Goal: Task Accomplishment & Management: Manage account settings

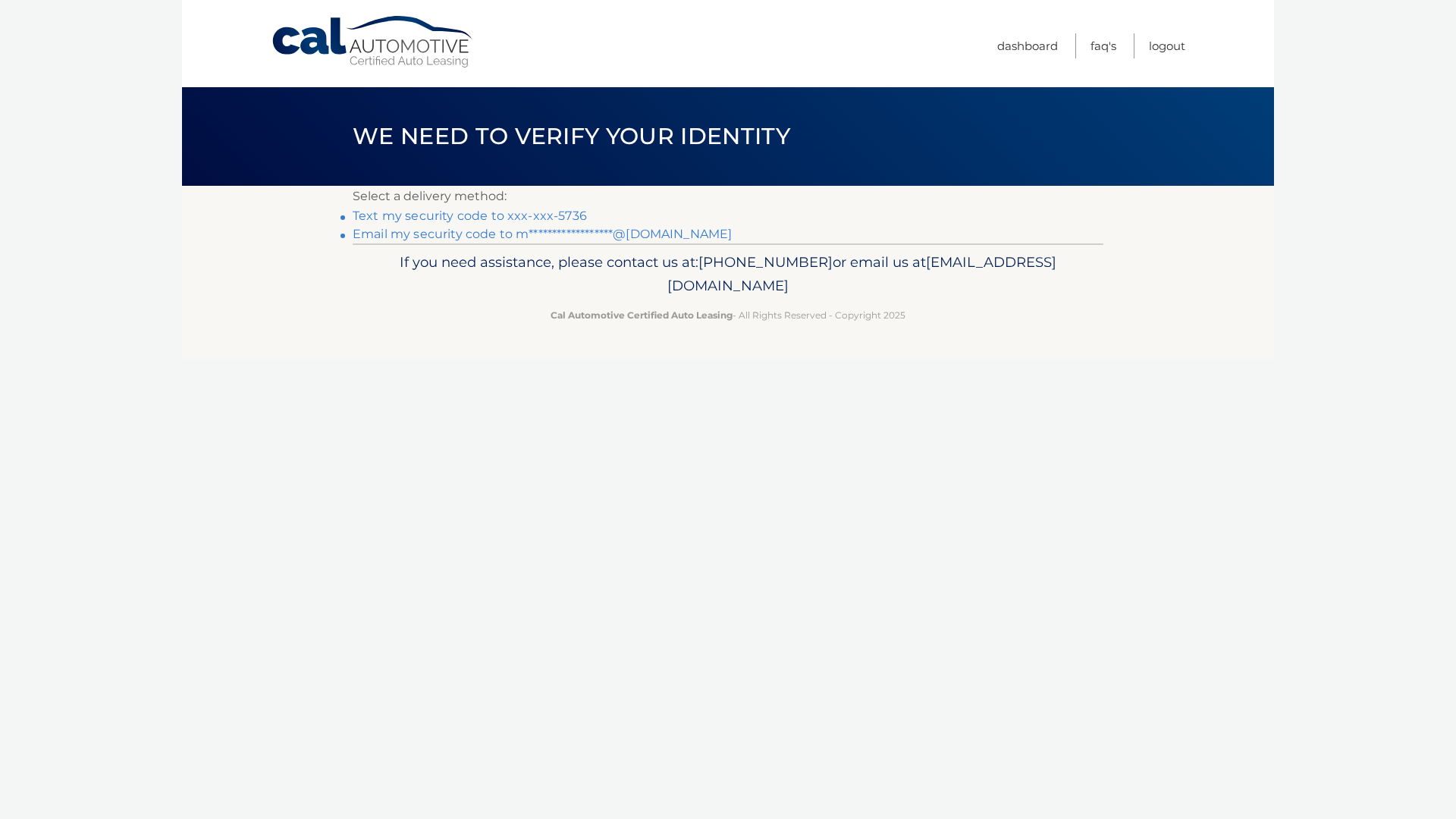
click at [510, 214] on link "Text my security code to xxx-xxx-5736" at bounding box center [470, 216] width 235 height 14
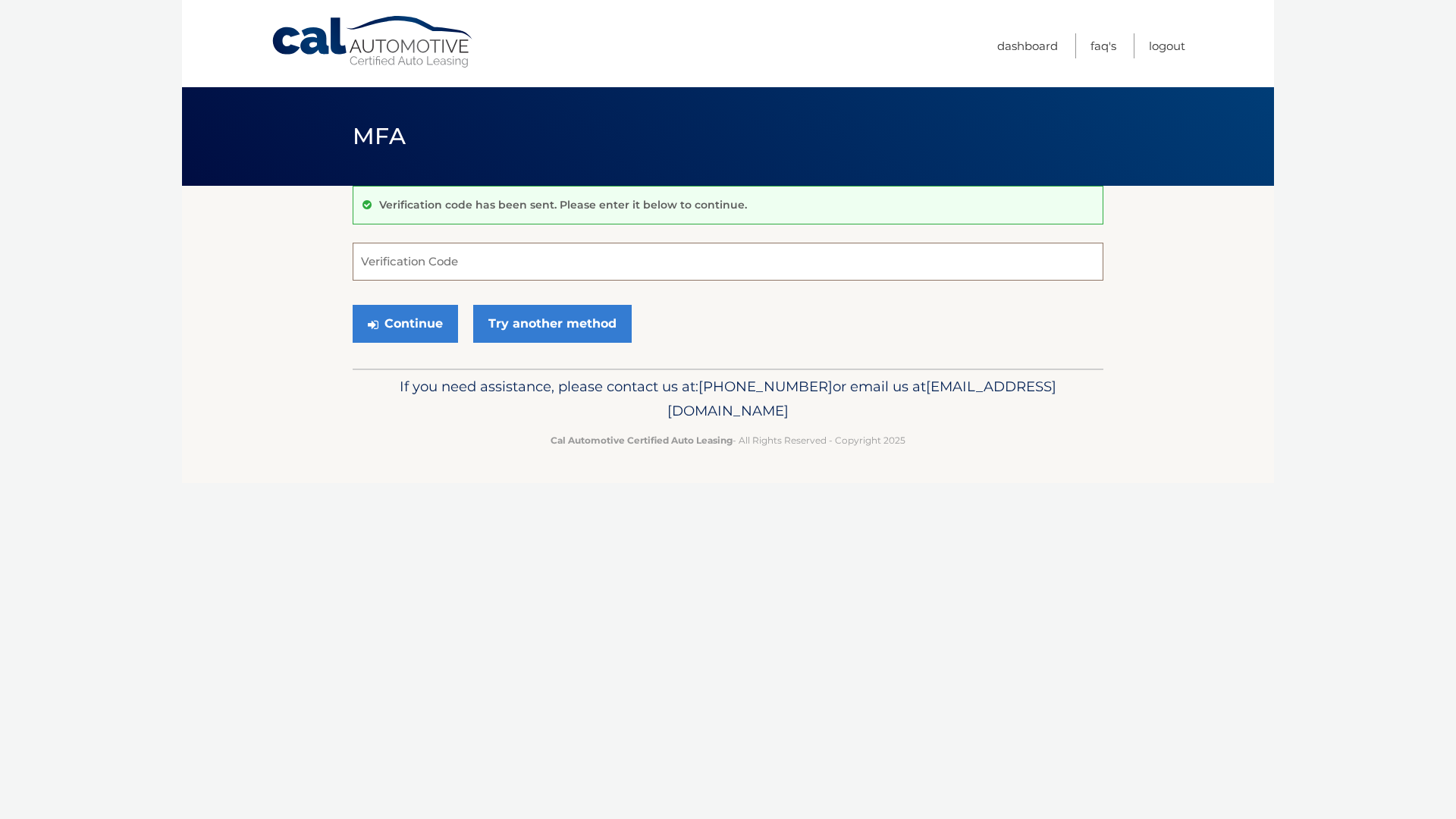
click at [489, 275] on input "Verification Code" at bounding box center [728, 261] width 751 height 38
type input "776796"
click at [425, 321] on button "Continue" at bounding box center [406, 324] width 106 height 38
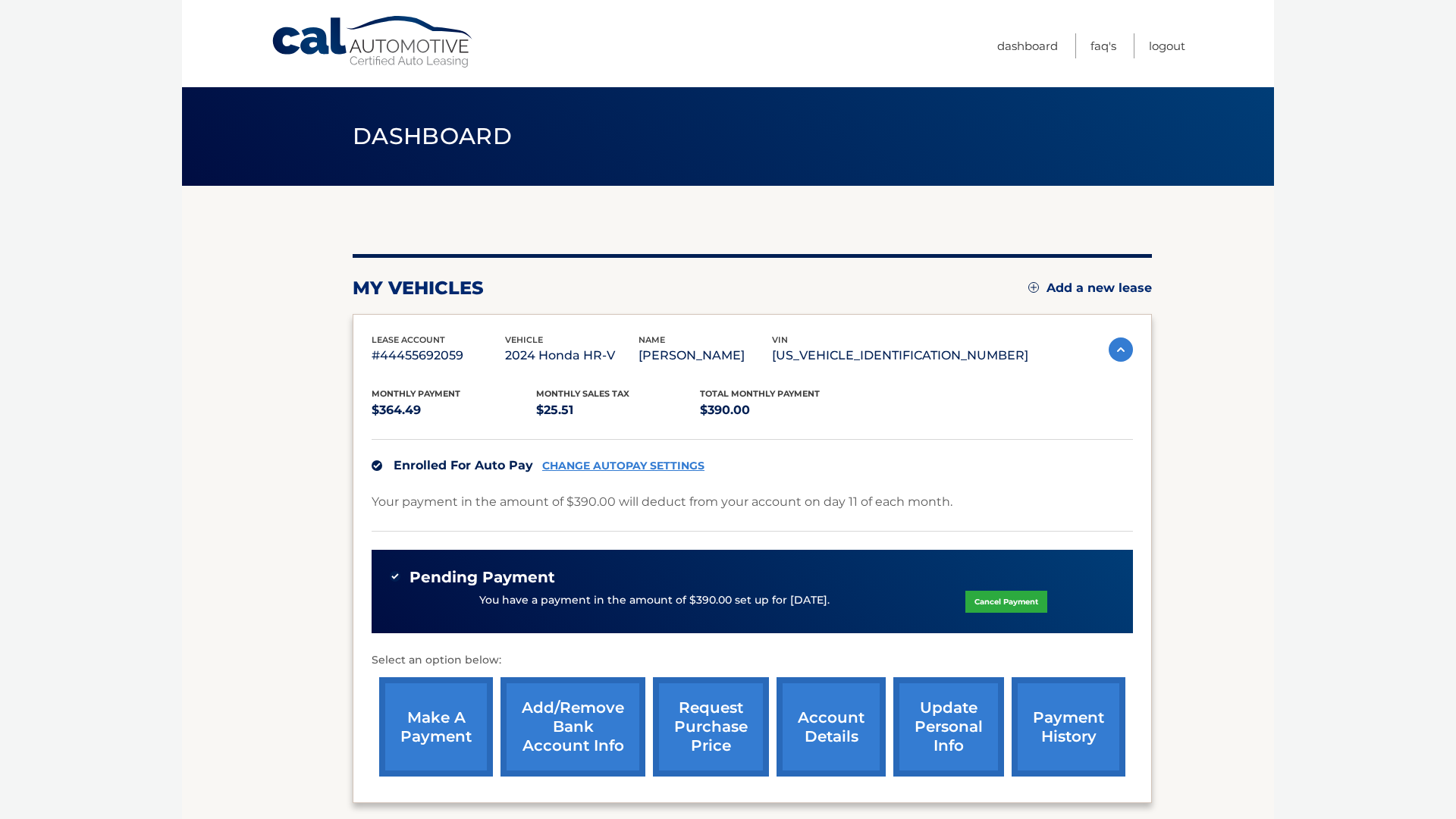
scroll to position [145, 0]
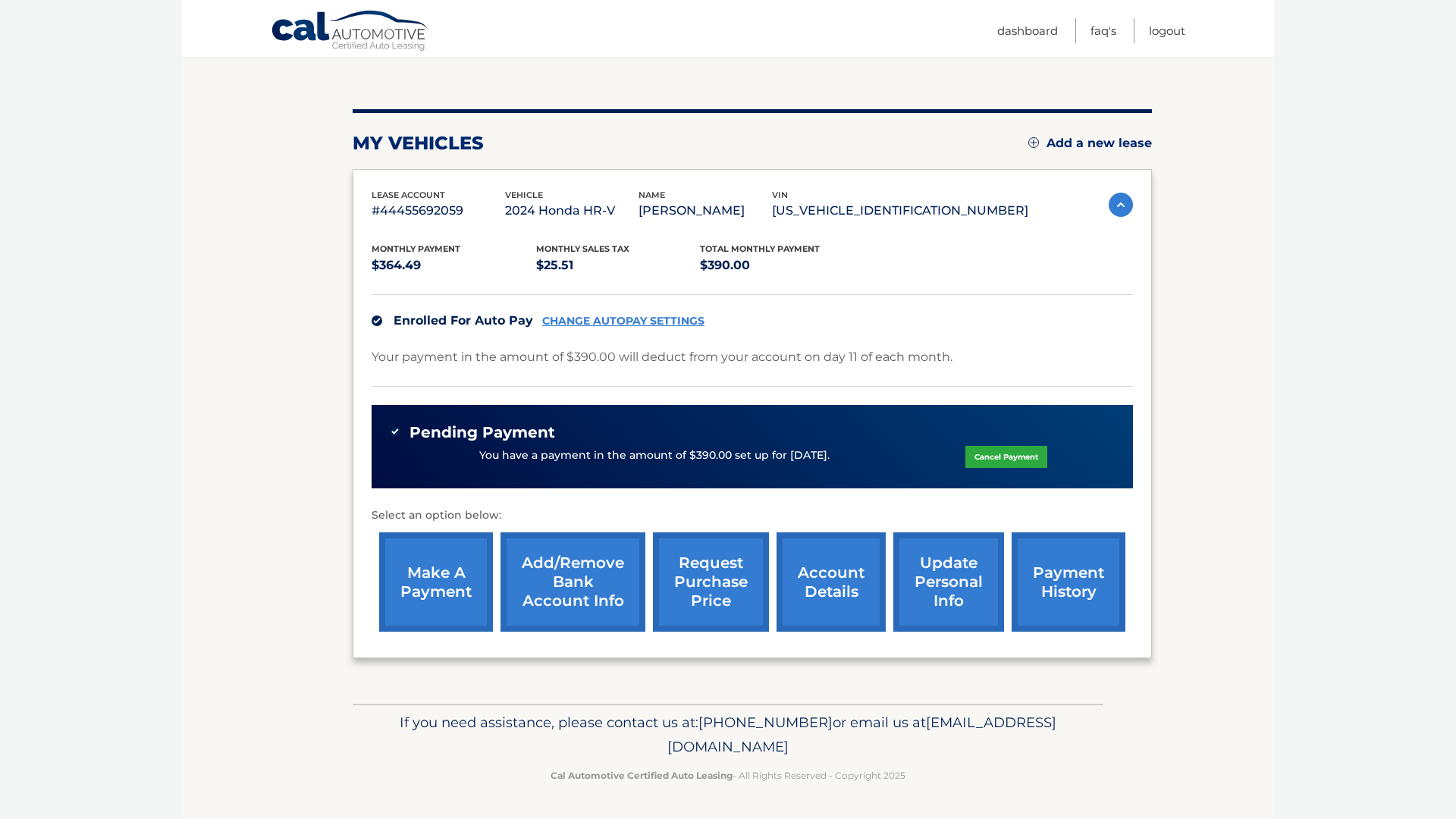
click at [654, 325] on link "CHANGE AUTOPAY SETTINGS" at bounding box center [623, 321] width 162 height 13
click at [552, 607] on link "Add/Remove bank account info" at bounding box center [573, 582] width 145 height 99
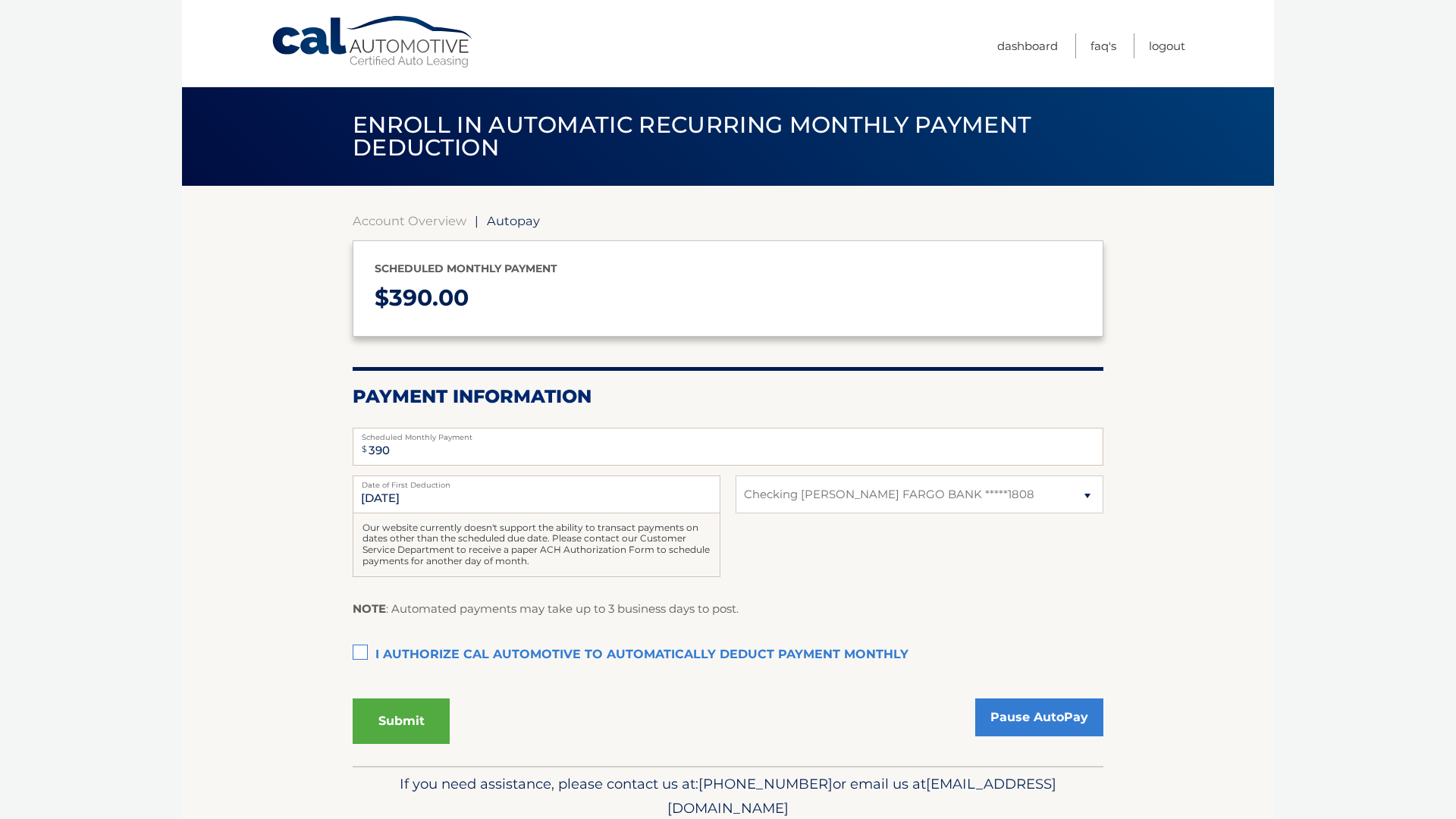
select select "YmNhY2E1OGYtOTVkMC00YTM1LTgwNWYtZTViODk1ZWY2OWY3"
click at [507, 497] on input "11/11/2025" at bounding box center [536, 494] width 368 height 38
click at [378, 499] on input "11/11/2025" at bounding box center [536, 494] width 368 height 38
click at [379, 493] on input "11/11/2025" at bounding box center [536, 494] width 368 height 38
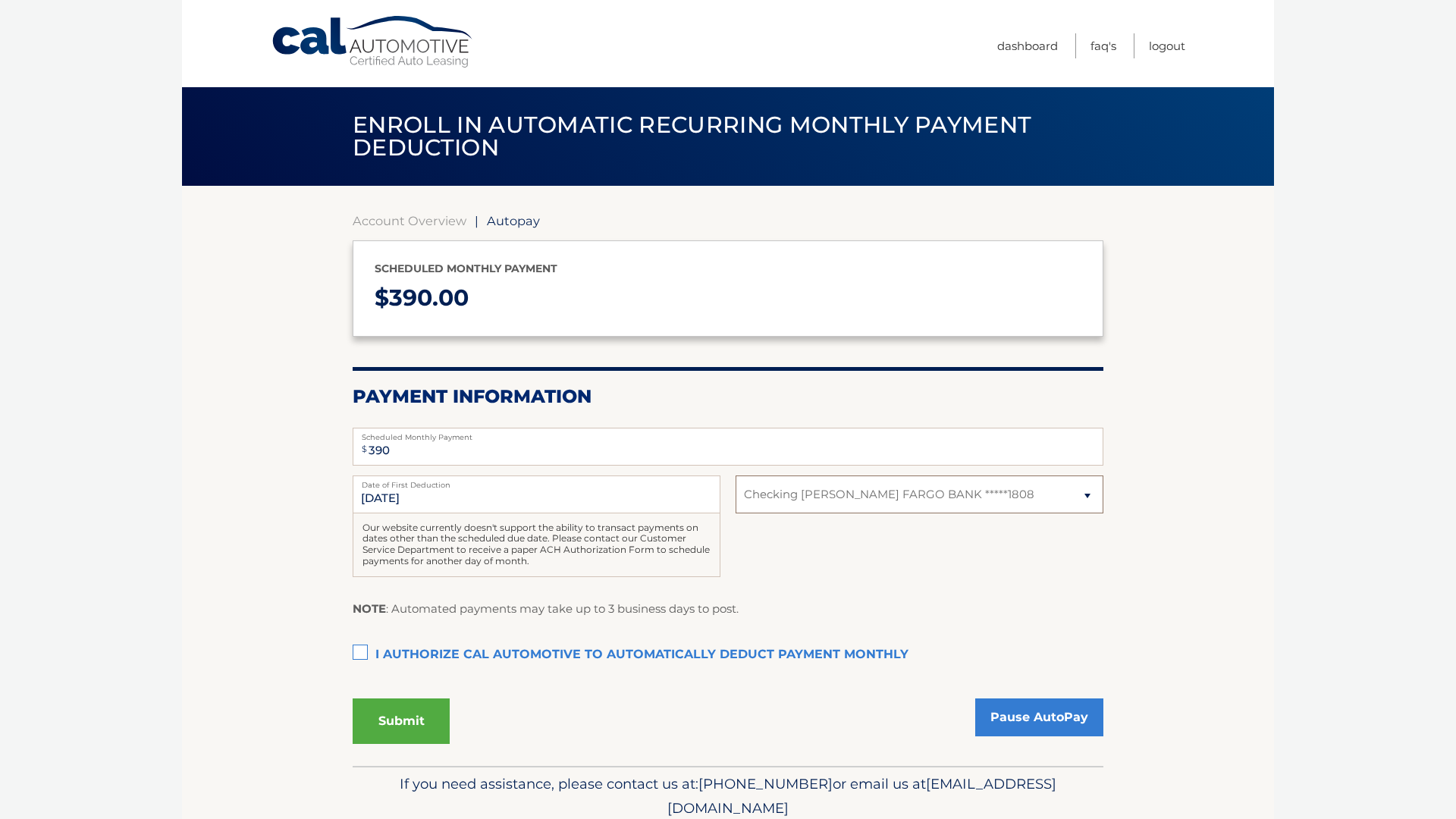
click at [788, 498] on select "Select Bank Account Checking WELLS FARGO BANK *****1808" at bounding box center [920, 494] width 368 height 38
click at [736, 475] on select "Select Bank Account Checking WELLS FARGO BANK *****1808" at bounding box center [920, 494] width 368 height 38
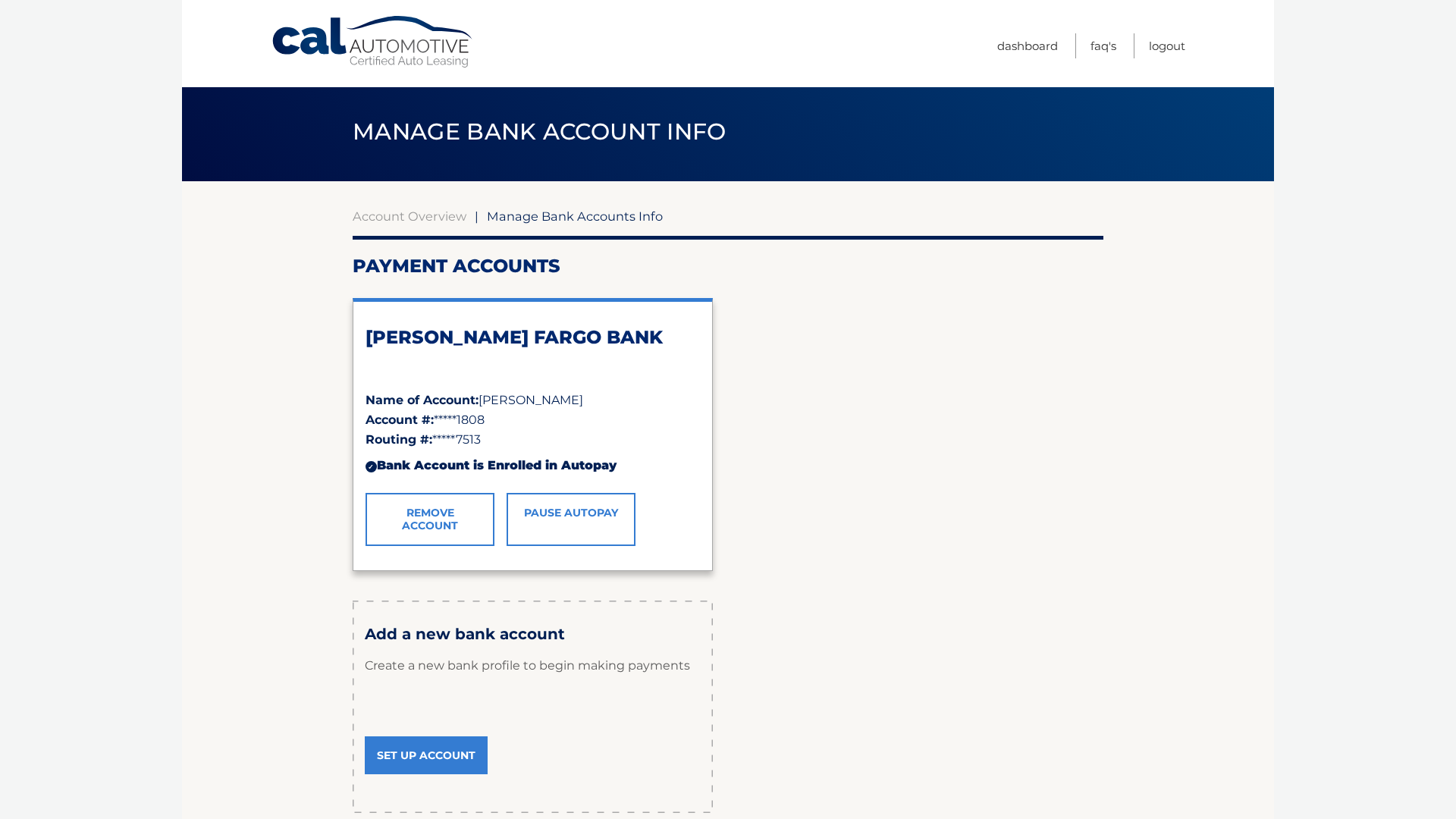
scroll to position [5, 0]
click at [462, 743] on link "Set Up Account" at bounding box center [425, 755] width 123 height 38
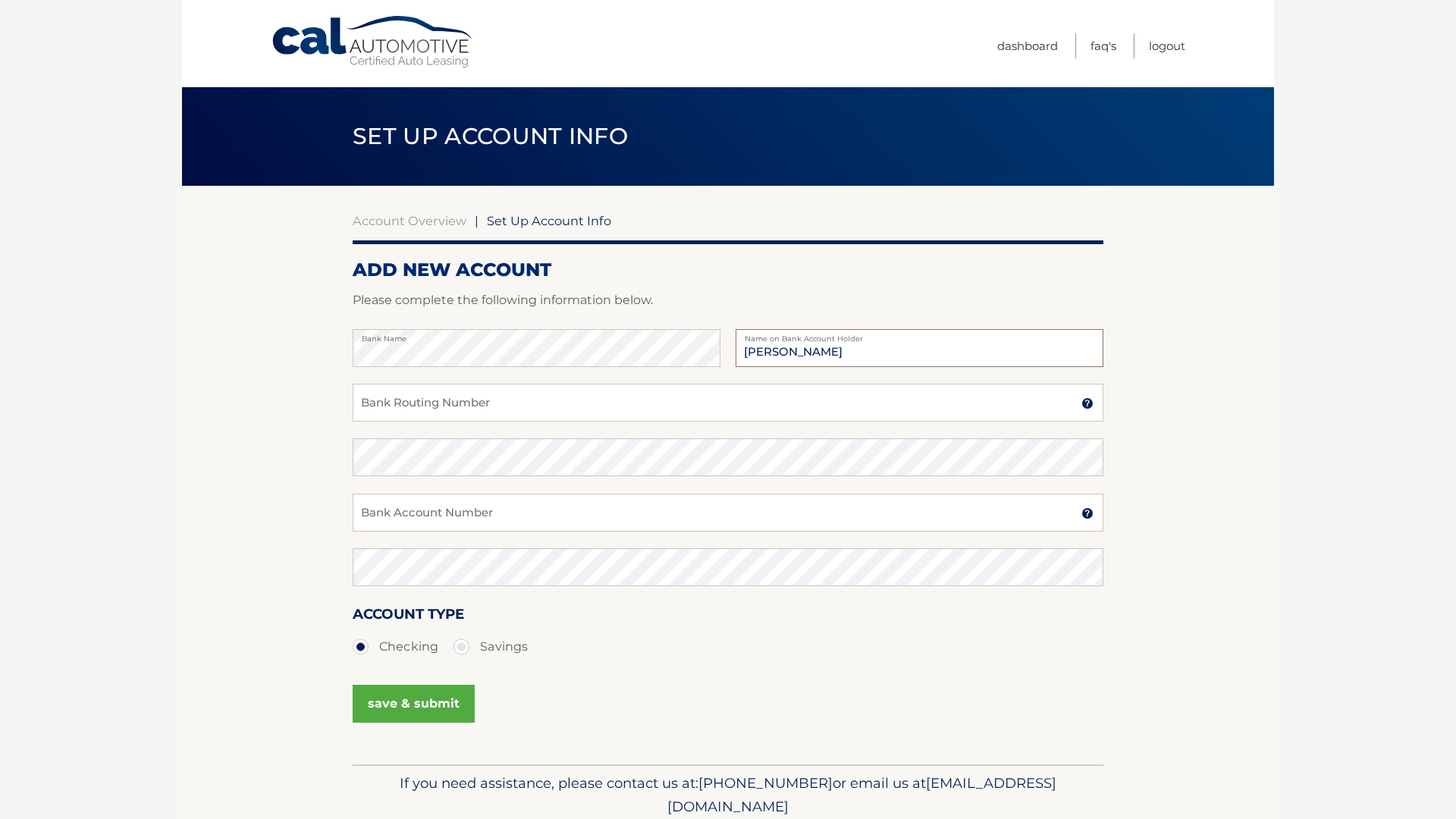
type input "Maria Hernandez"
click at [380, 398] on input "Bank Routing Number" at bounding box center [728, 403] width 751 height 38
click at [530, 408] on input "Bank Routing Number" at bounding box center [728, 403] width 751 height 38
paste input "031176110"
type input "031176110"
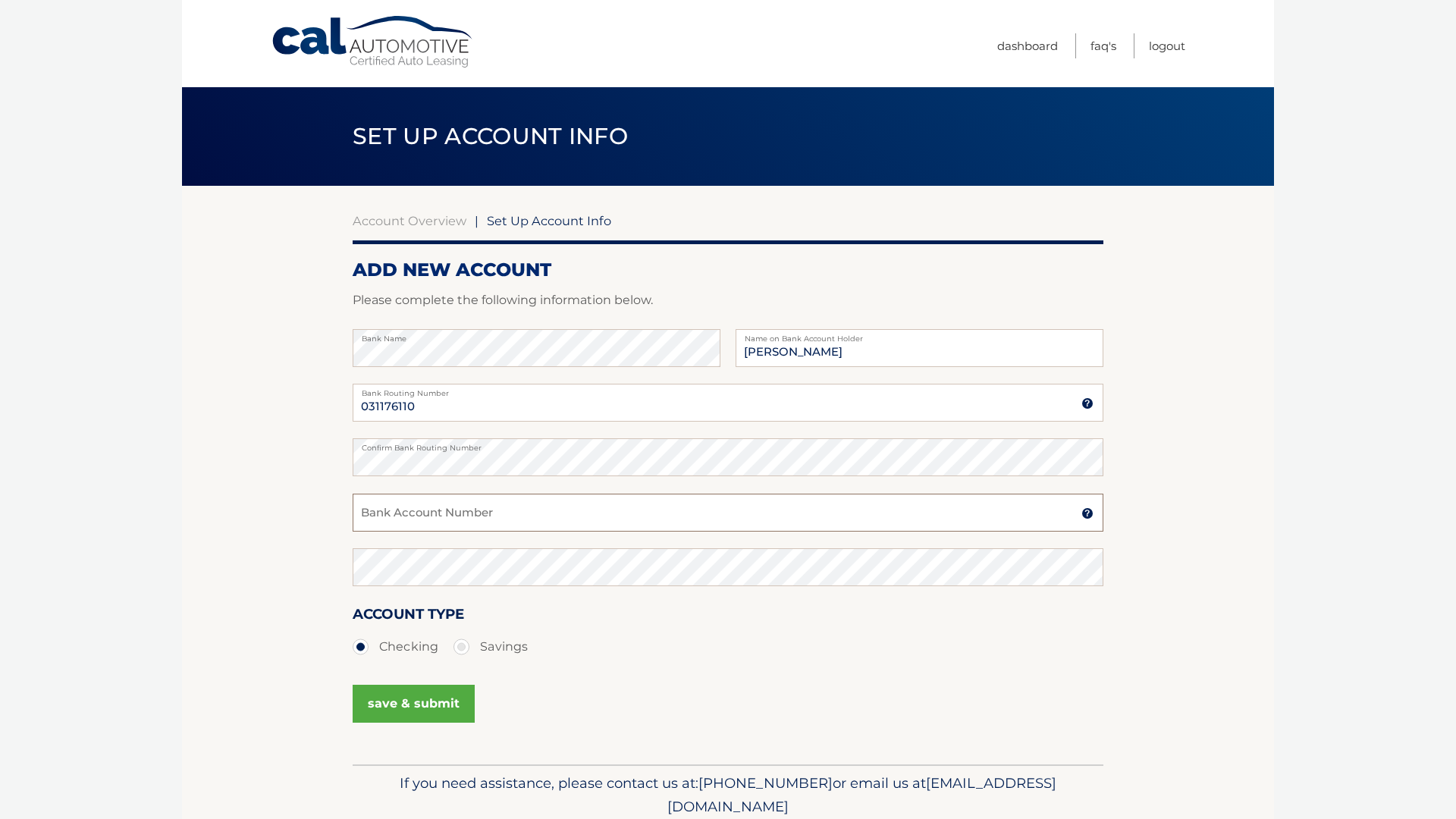
click at [492, 504] on input "Bank Account Number" at bounding box center [728, 512] width 751 height 38
paste input "36204869086"
type input "36204869086"
click at [428, 731] on div "save & submit" at bounding box center [728, 712] width 751 height 68
click at [427, 712] on button "save & submit" at bounding box center [414, 704] width 122 height 38
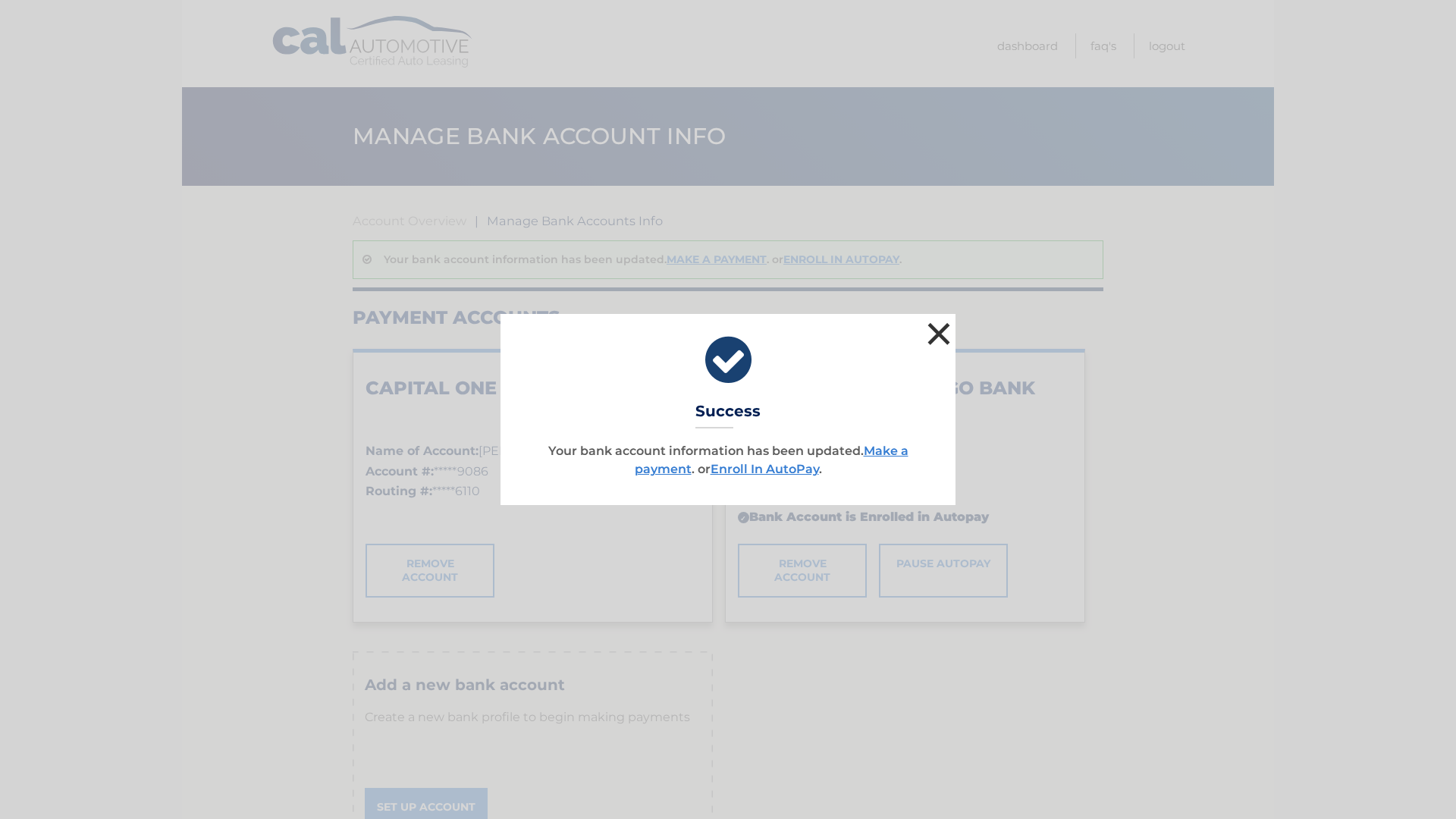
click at [939, 330] on button "×" at bounding box center [939, 334] width 30 height 30
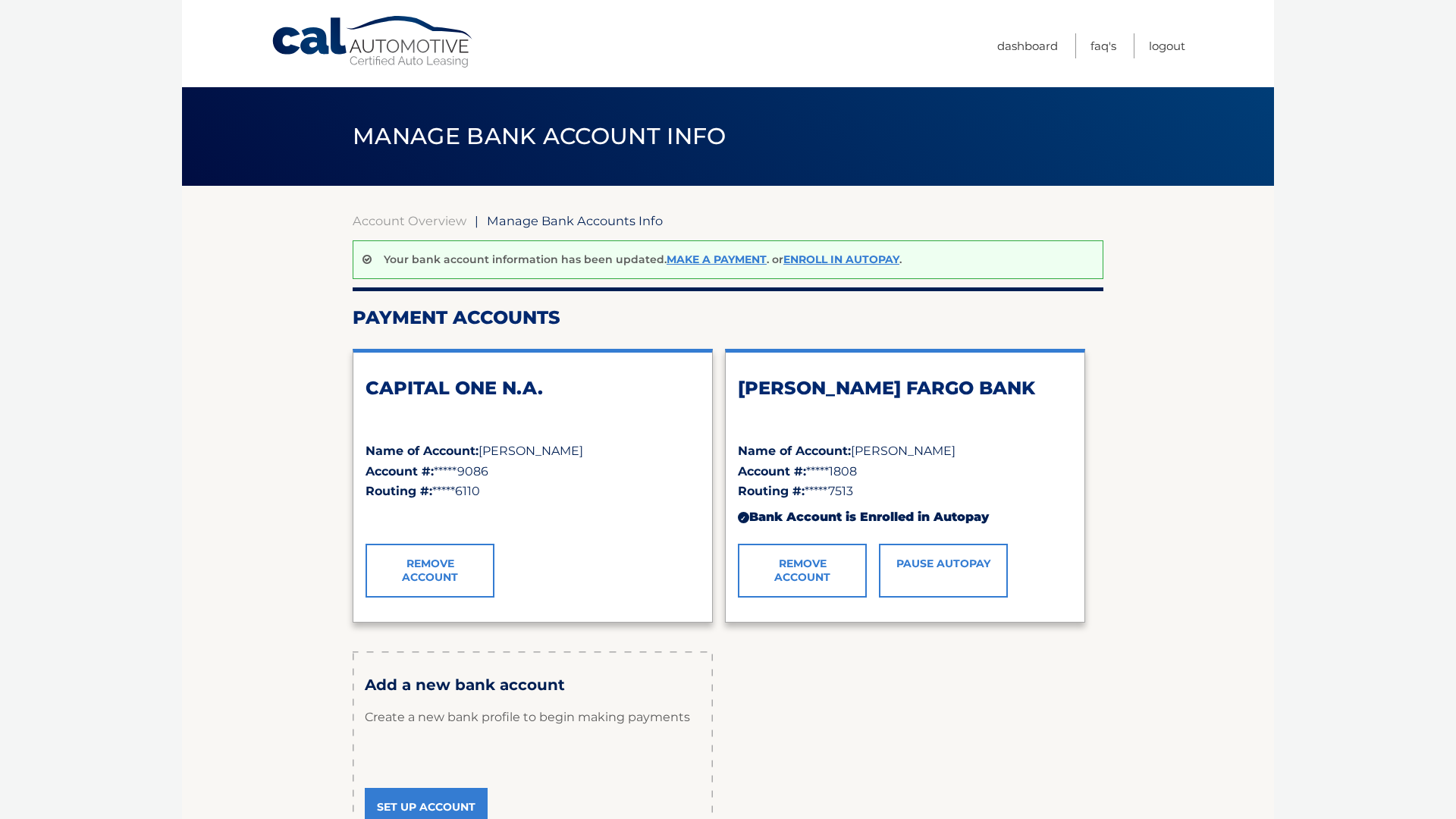
click at [697, 494] on div "Routing #: *****6110" at bounding box center [533, 491] width 335 height 20
click at [939, 572] on link "Pause AutoPay" at bounding box center [944, 569] width 129 height 53
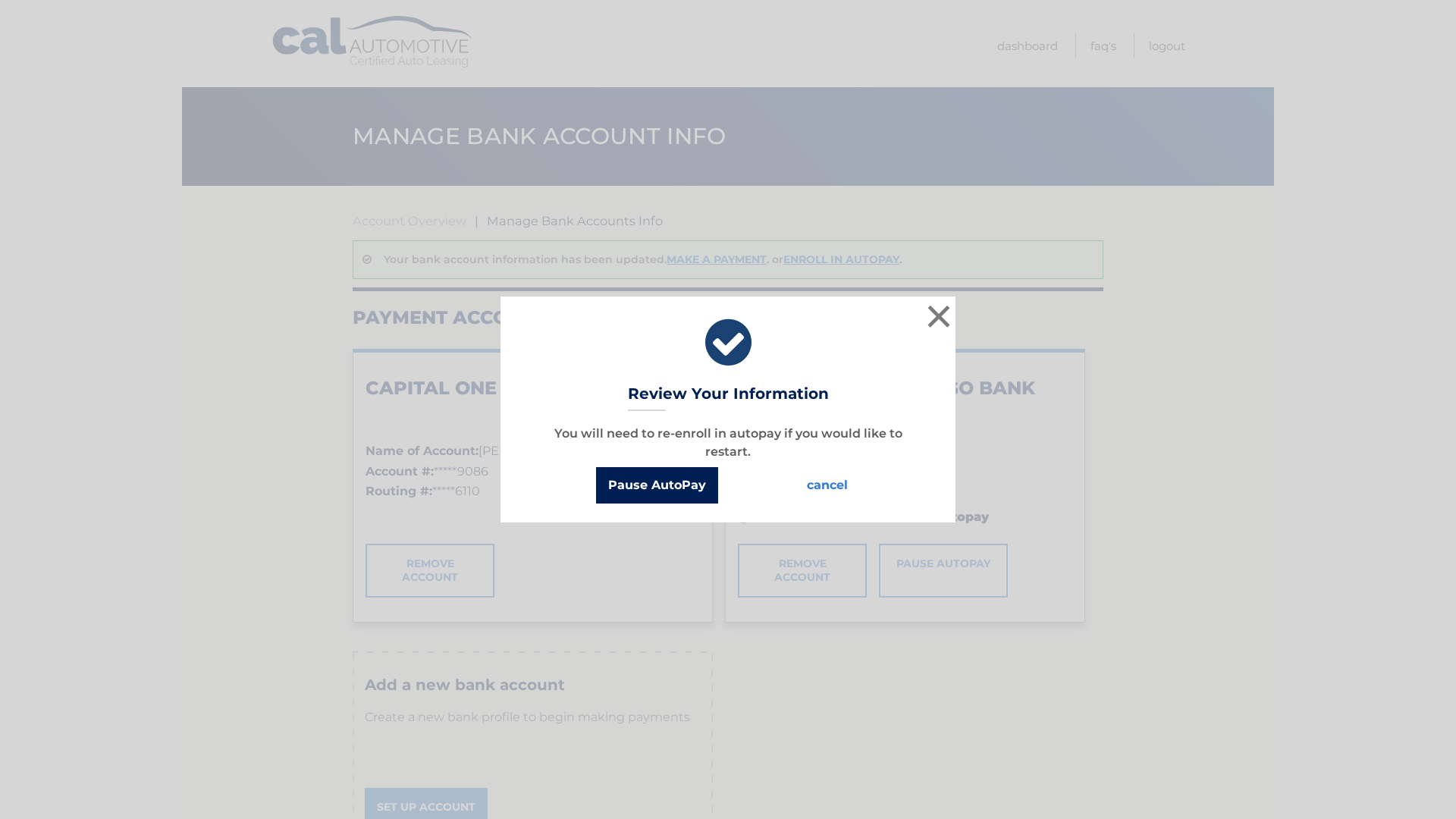
click at [647, 491] on button "Pause AutoPay" at bounding box center [657, 485] width 122 height 37
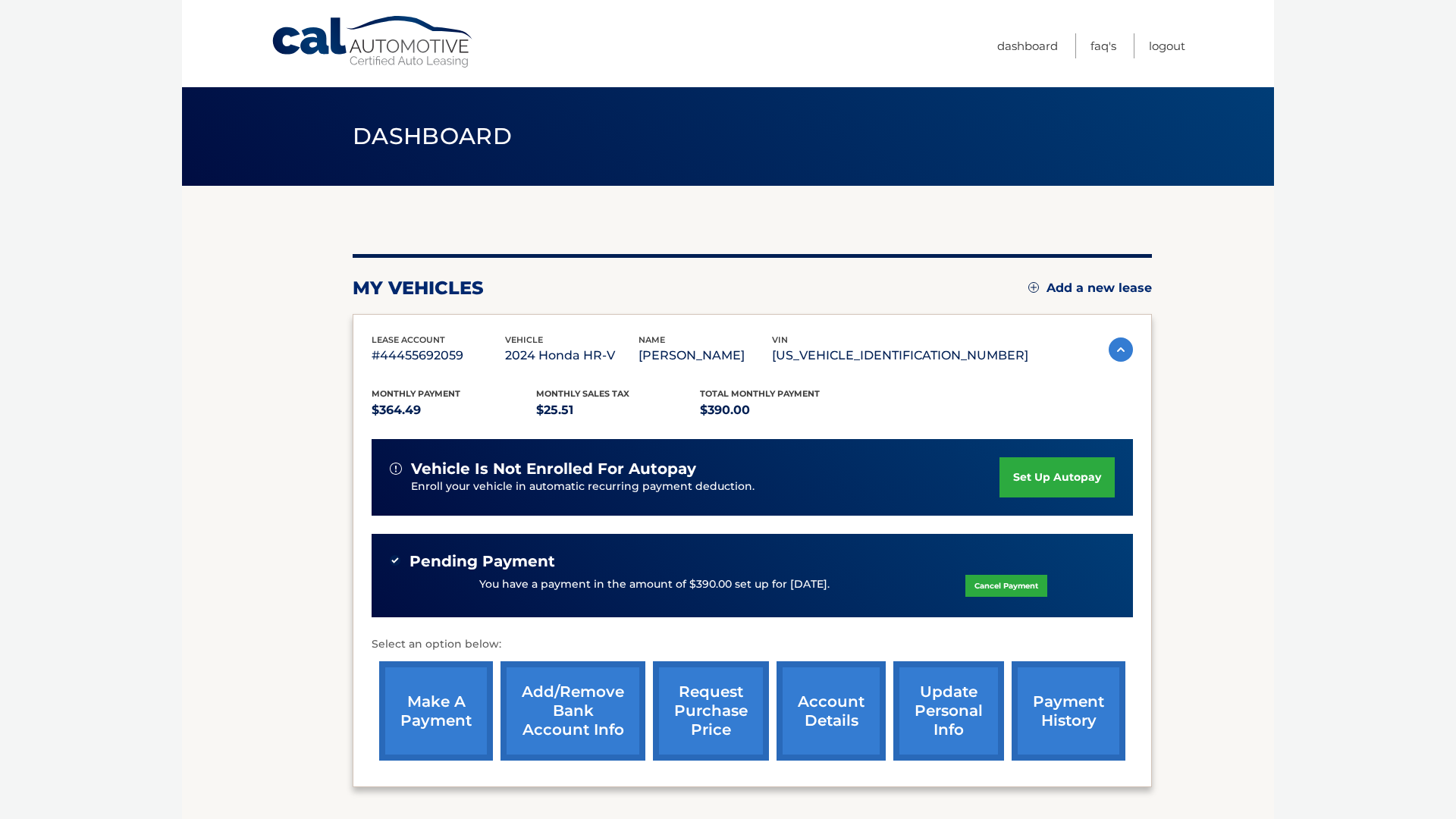
click at [1043, 485] on link "set up autopay" at bounding box center [1057, 477] width 116 height 40
click at [989, 585] on link "Cancel Payment" at bounding box center [1006, 585] width 81 height 22
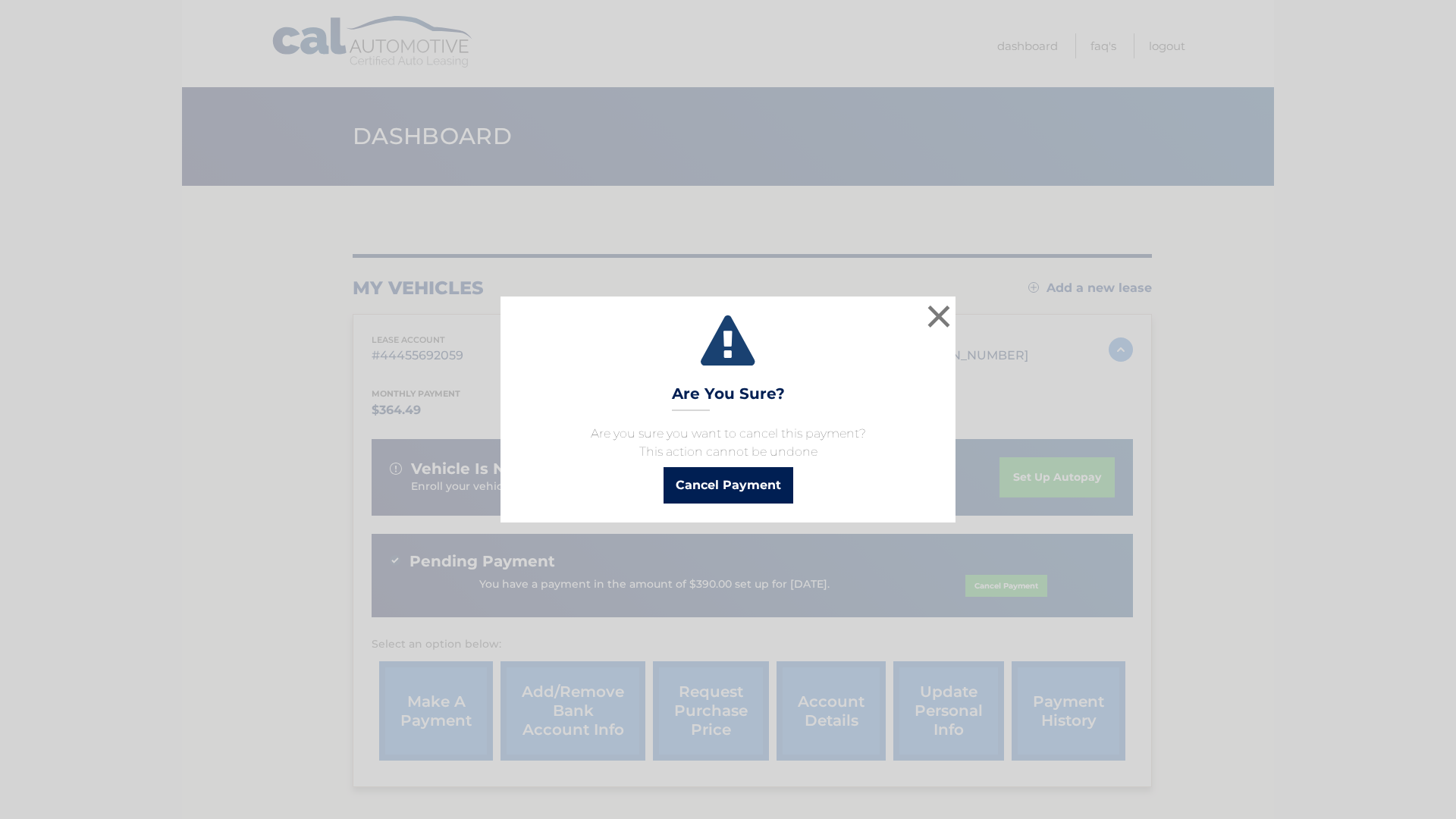
click at [761, 485] on button "Cancel Payment" at bounding box center [728, 485] width 130 height 37
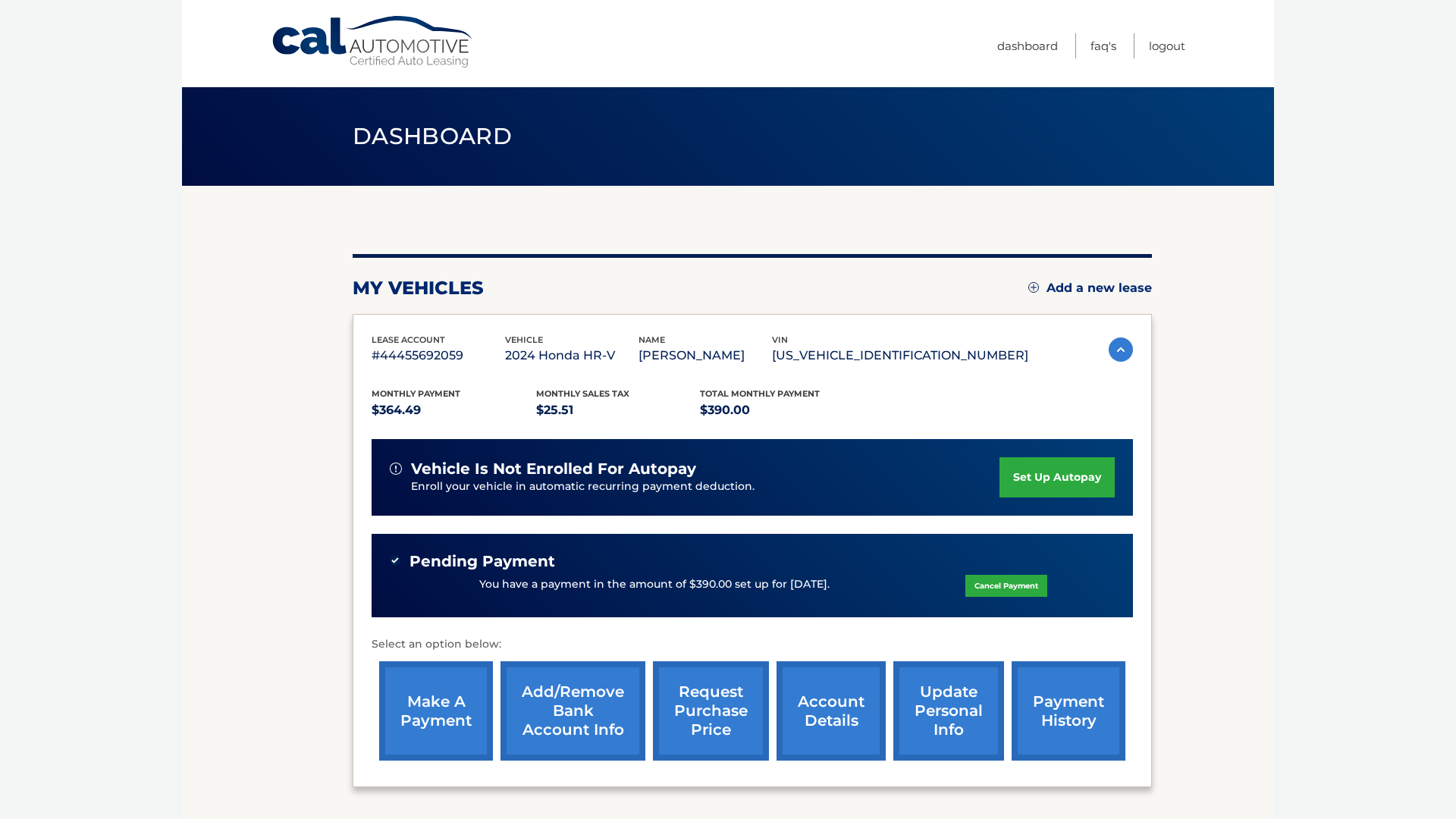
click at [989, 589] on link "Cancel Payment" at bounding box center [1006, 585] width 81 height 22
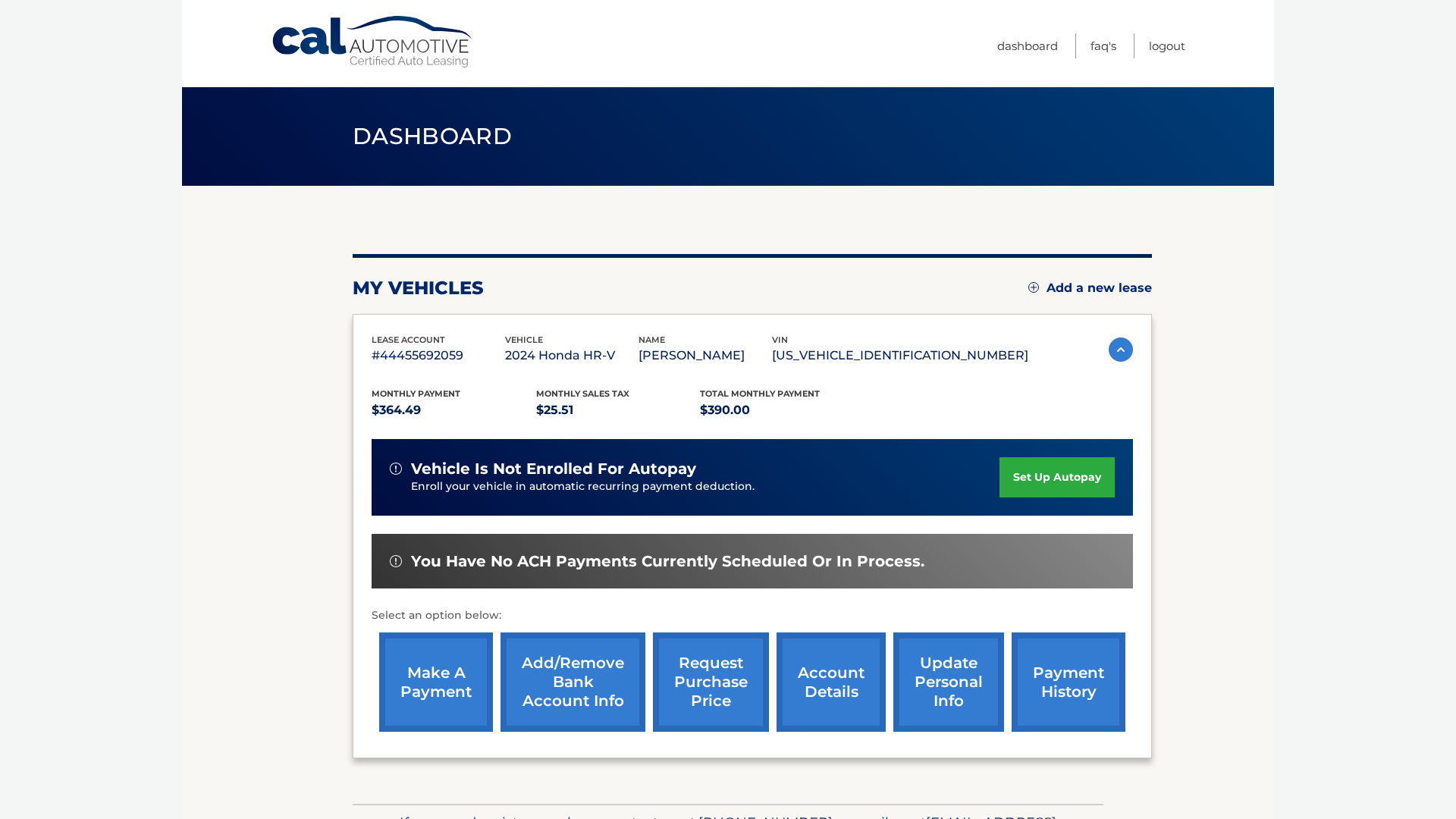
click at [1092, 482] on link "set up autopay" at bounding box center [1057, 477] width 116 height 40
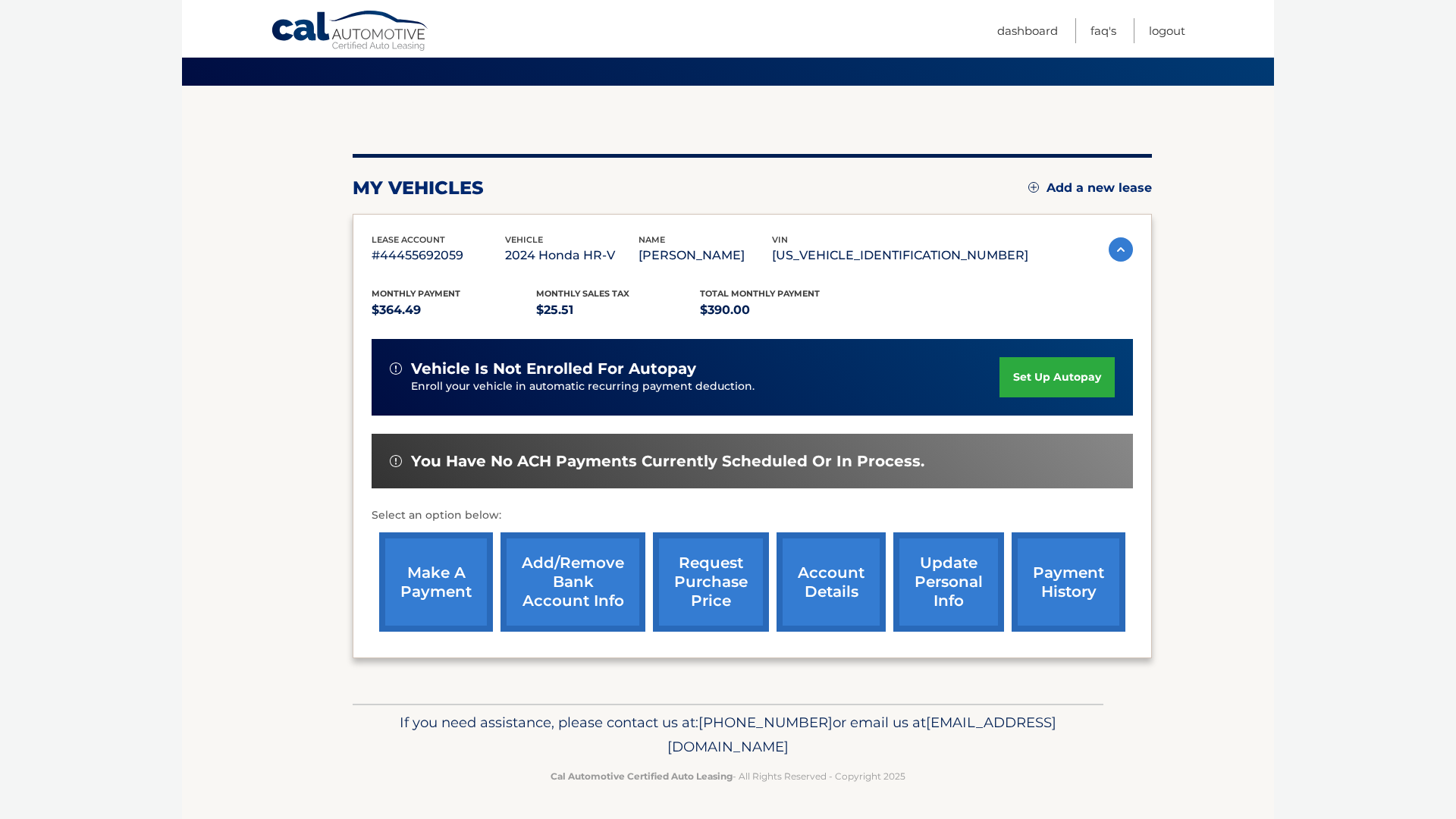
click at [461, 583] on link "make a payment" at bounding box center [436, 582] width 114 height 99
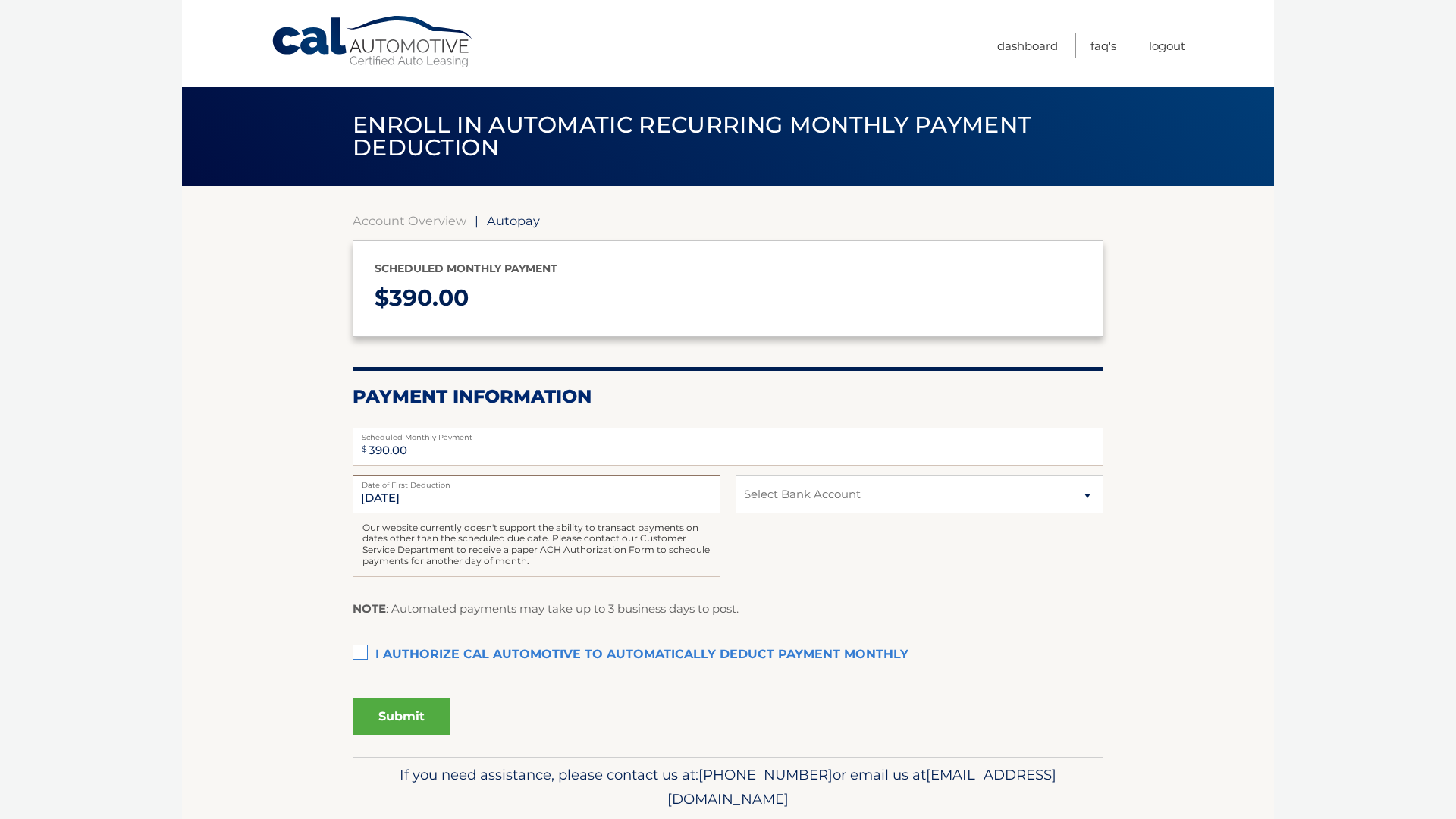
click at [644, 501] on input "11/11/2025" at bounding box center [536, 494] width 368 height 38
click at [607, 499] on input "11/11/2025" at bounding box center [536, 494] width 368 height 38
click at [681, 554] on div "Our website currently doesn't support the ability to transact payments on dates…" at bounding box center [536, 544] width 368 height 64
click at [759, 523] on div "11/11/2025 Date of First Deduction Our website currently doesn't support the ab…" at bounding box center [728, 534] width 751 height 118
click at [756, 512] on select "Select Bank Account Checking CAPITAL ONE N.A. *****9086 Checking WELLS FARGO BA…" at bounding box center [920, 494] width 368 height 38
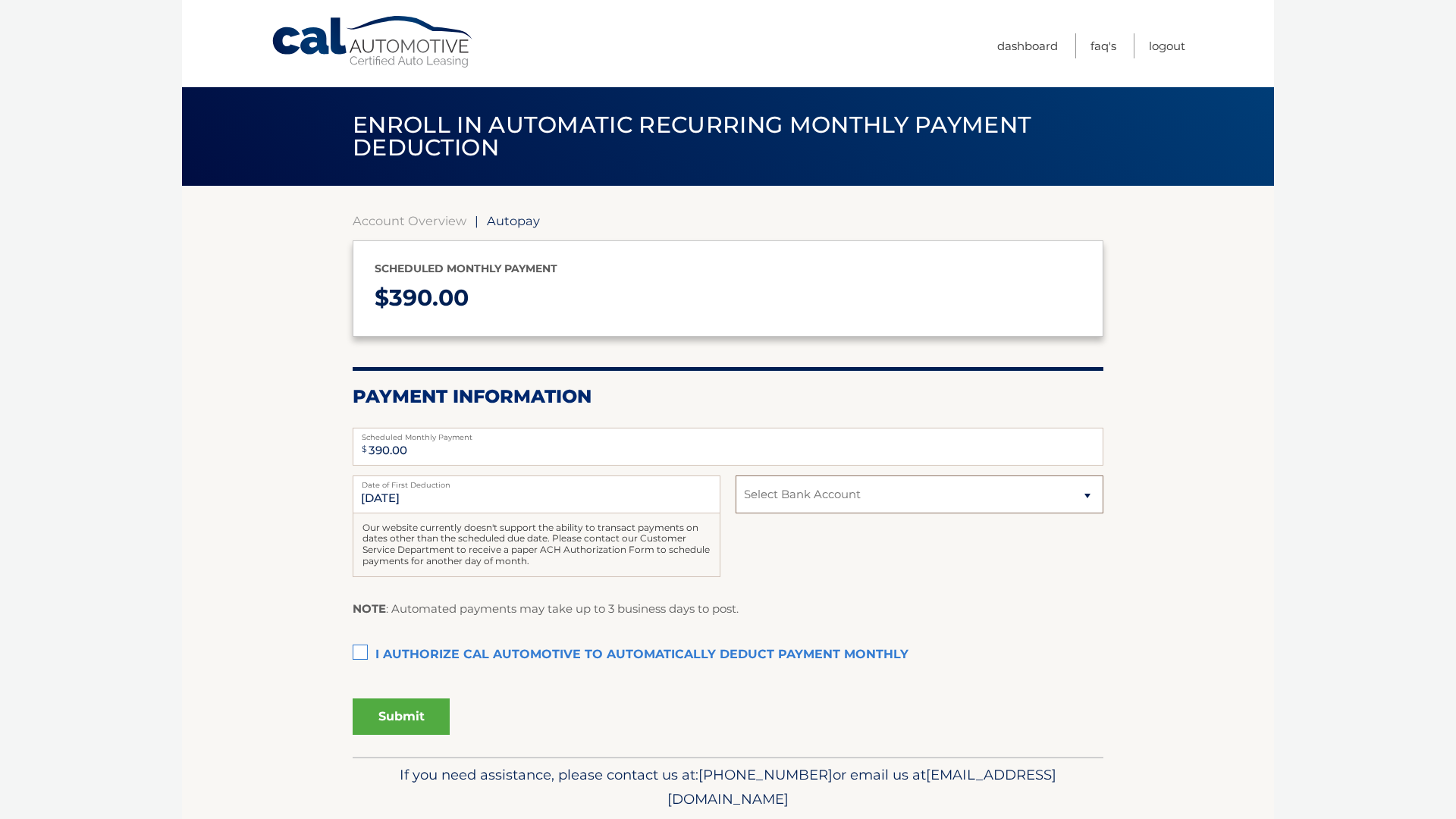
select select "MjQ2MmQ5ZDQtZDIyZS00M2U0LWJlY2MtZTZkNjQ0ZjI0NjUx"
click at [736, 475] on select "Select Bank Account Checking CAPITAL ONE N.A. *****9086 Checking WELLS FARGO BA…" at bounding box center [920, 494] width 368 height 38
click at [365, 653] on label "I authorize cal automotive to automatically deduct payment monthly This checkbo…" at bounding box center [728, 655] width 751 height 30
click at [0, 0] on input "I authorize cal automotive to automatically deduct payment monthly This checkbo…" at bounding box center [0, 0] width 0 height 0
click at [411, 483] on label "Date of First Deduction" at bounding box center [536, 482] width 368 height 13
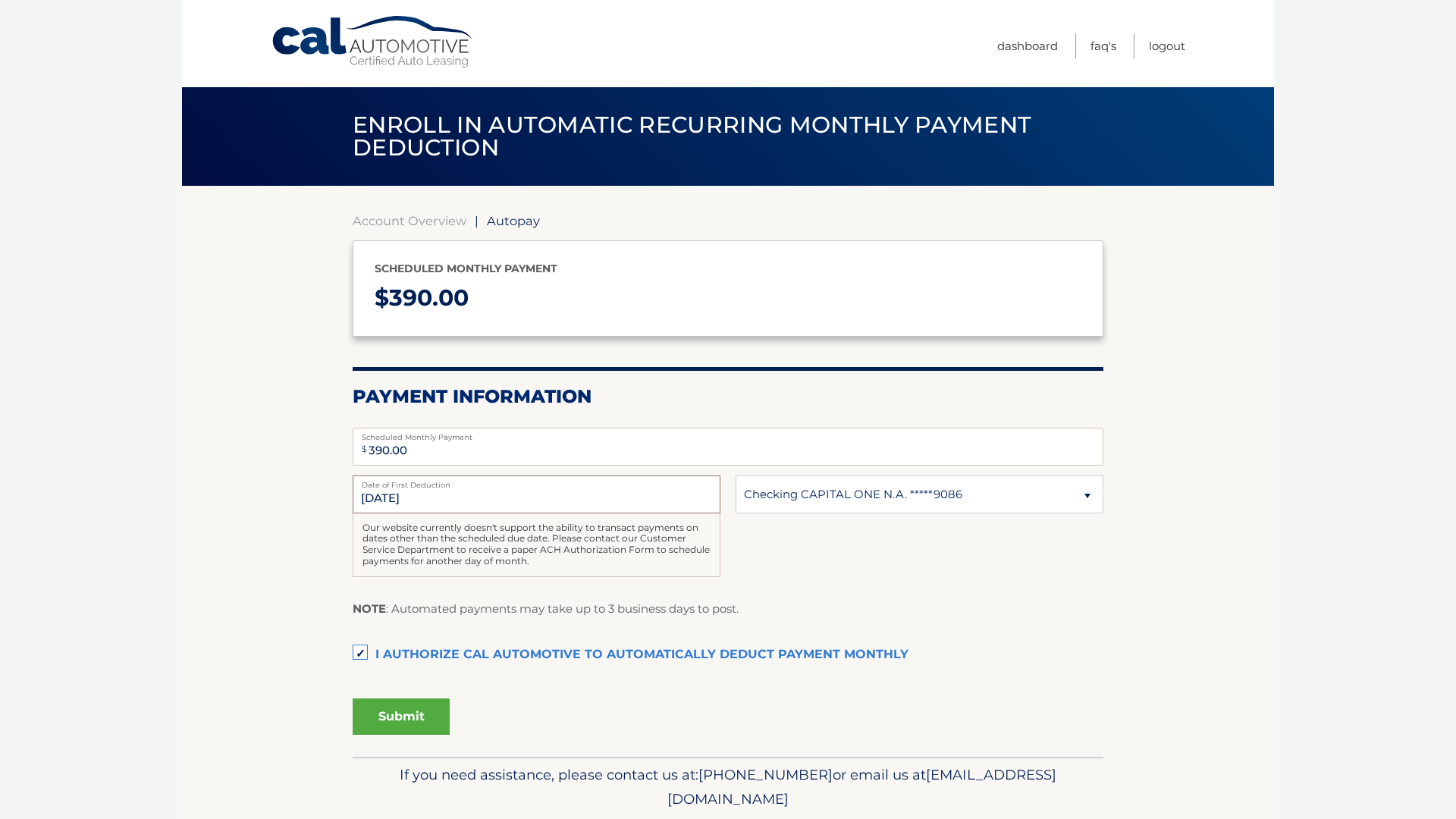
click at [411, 483] on input "11/11/2025" at bounding box center [536, 494] width 368 height 38
click at [411, 499] on input "11/11/2025" at bounding box center [536, 494] width 368 height 38
click at [390, 495] on input "11/11/2025" at bounding box center [536, 494] width 368 height 38
click at [390, 495] on input "[DATE]" at bounding box center [536, 494] width 368 height 38
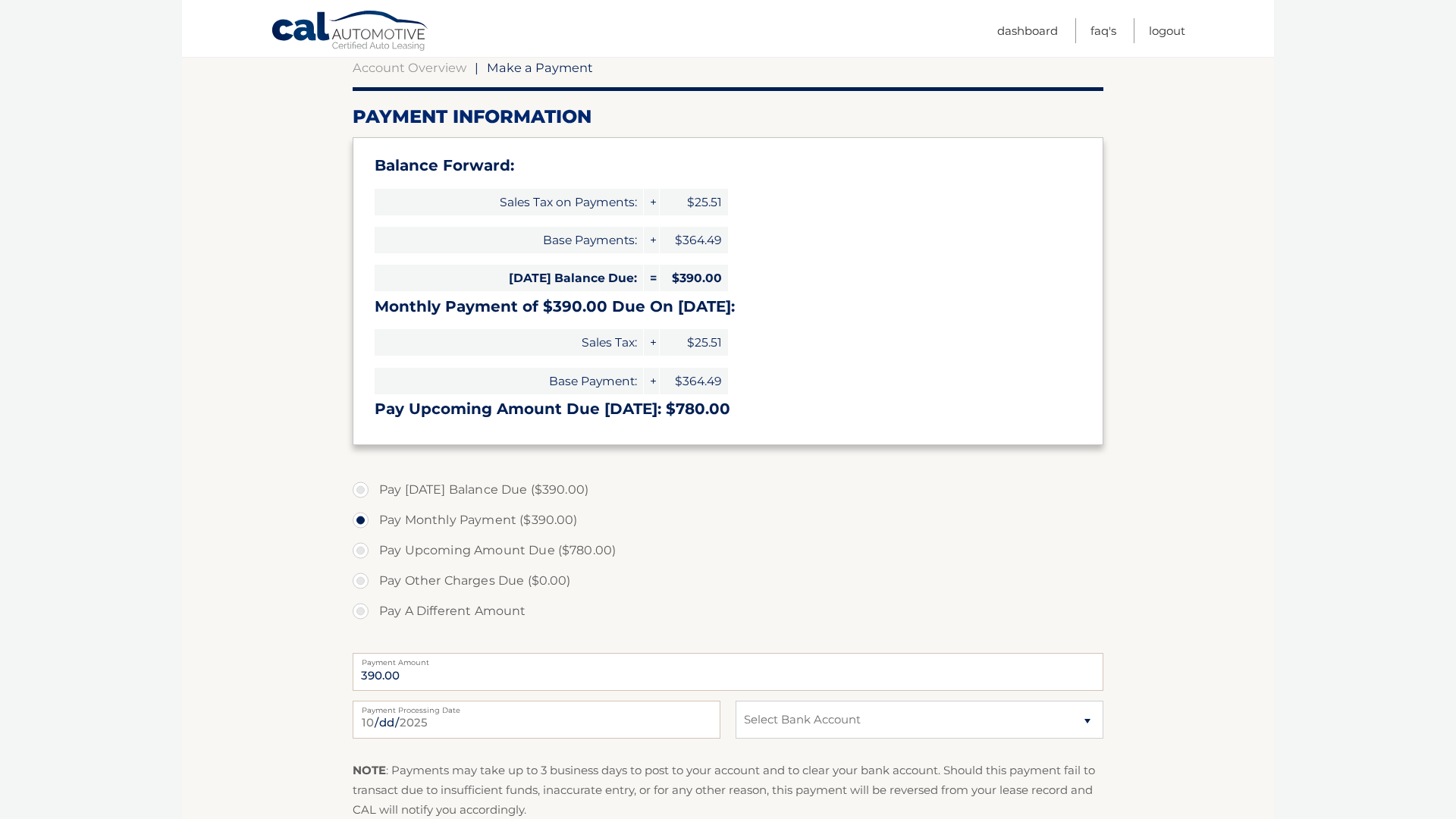
scroll to position [154, 0]
click at [533, 478] on label "Pay [DATE] Balance Due ($390.00)" at bounding box center [728, 489] width 751 height 30
click at [374, 478] on input "Pay [DATE] Balance Due ($390.00)" at bounding box center [366, 485] width 15 height 24
radio input "true"
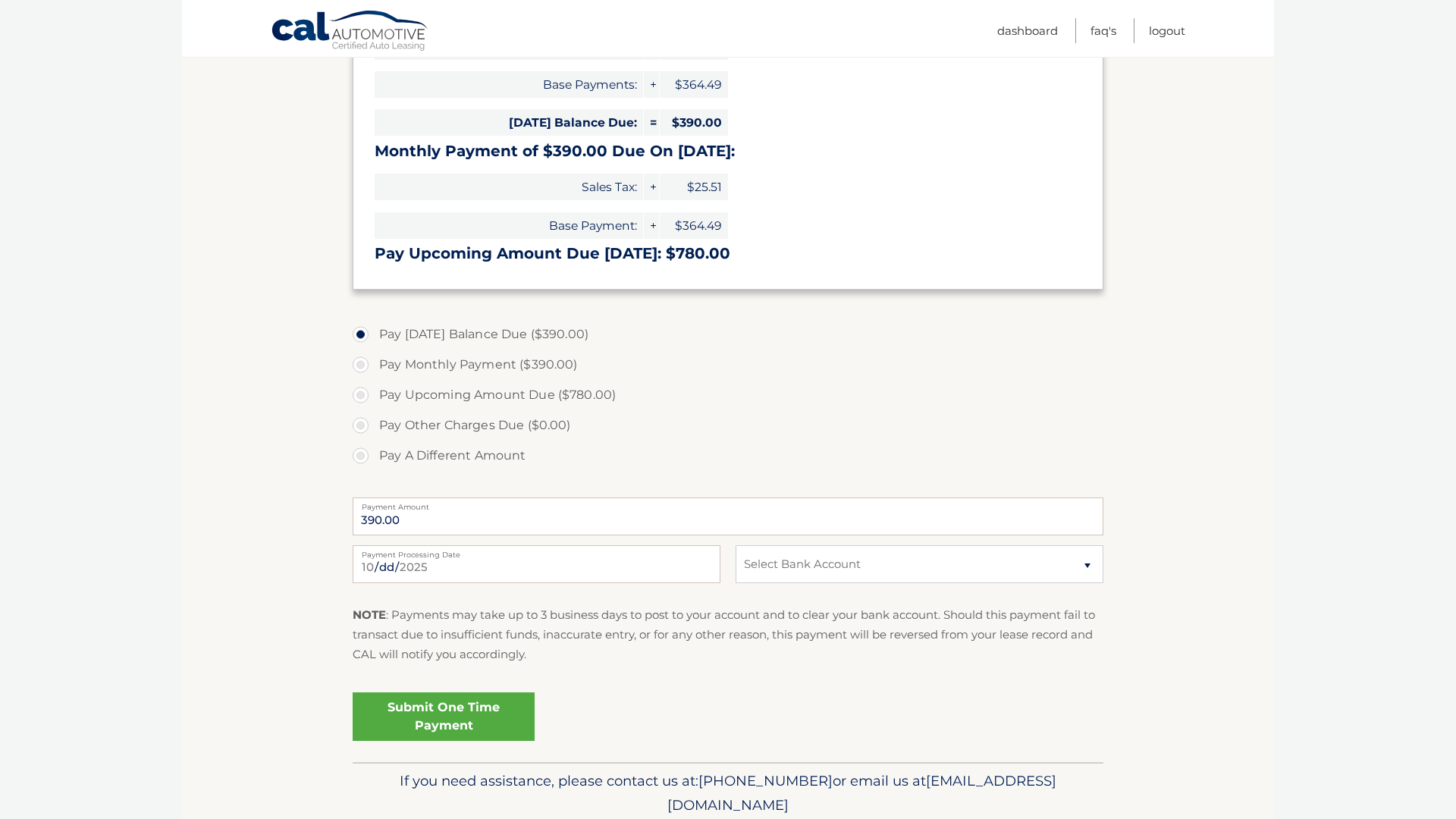
scroll to position [367, 0]
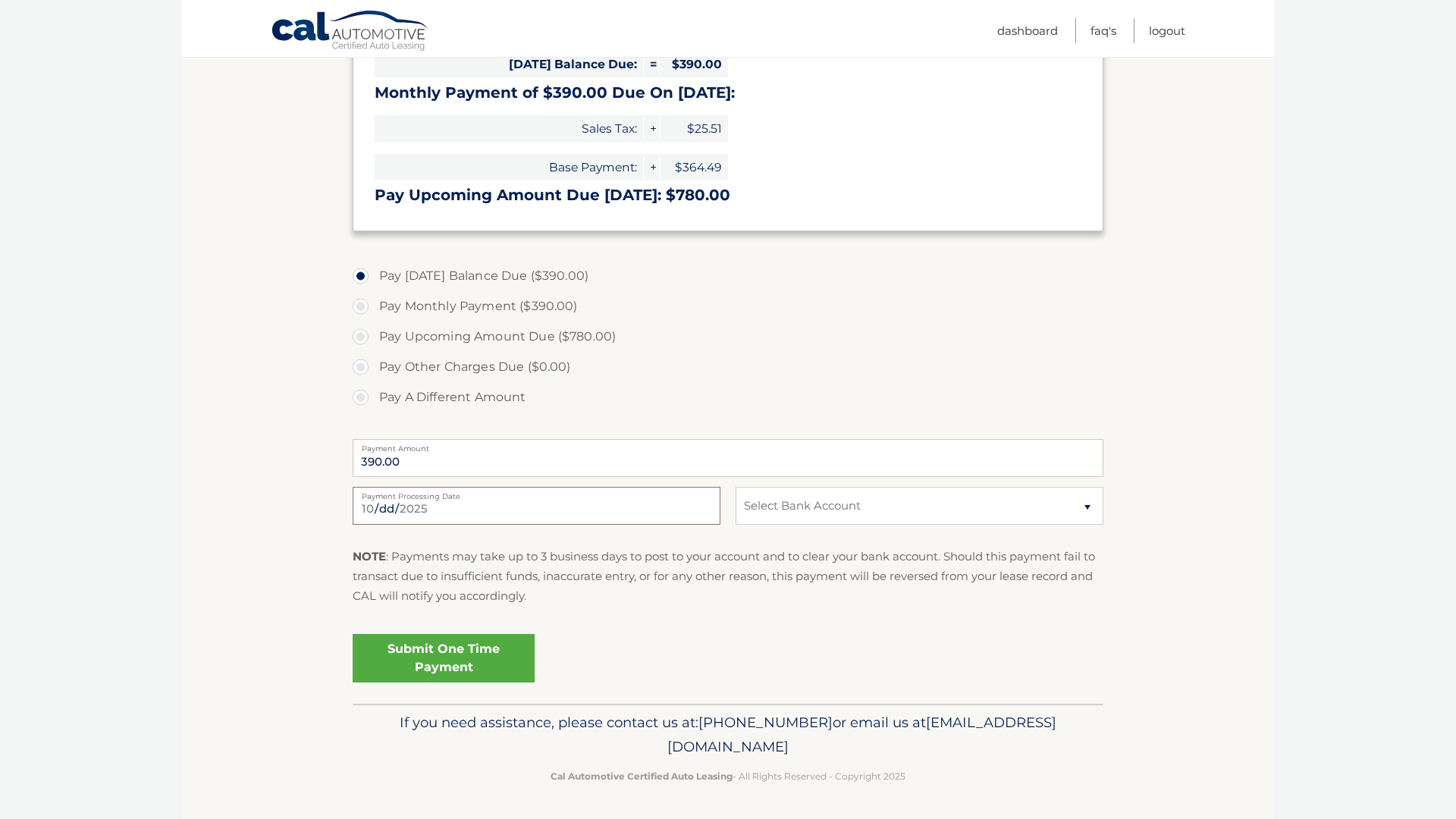
click at [490, 508] on input "[DATE]" at bounding box center [536, 506] width 368 height 38
type input "[DATE]"
click at [789, 499] on select "Select Bank Account Checking CAPITAL ONE N.A. *****9086 Checking [PERSON_NAME] …" at bounding box center [920, 506] width 368 height 38
select select "MjQ2MmQ5ZDQtZDIyZS00M2U0LWJlY2MtZTZkNjQ0ZjI0NjUx"
click at [736, 487] on select "Select Bank Account Checking CAPITAL ONE N.A. *****9086 Checking [PERSON_NAME] …" at bounding box center [920, 506] width 368 height 38
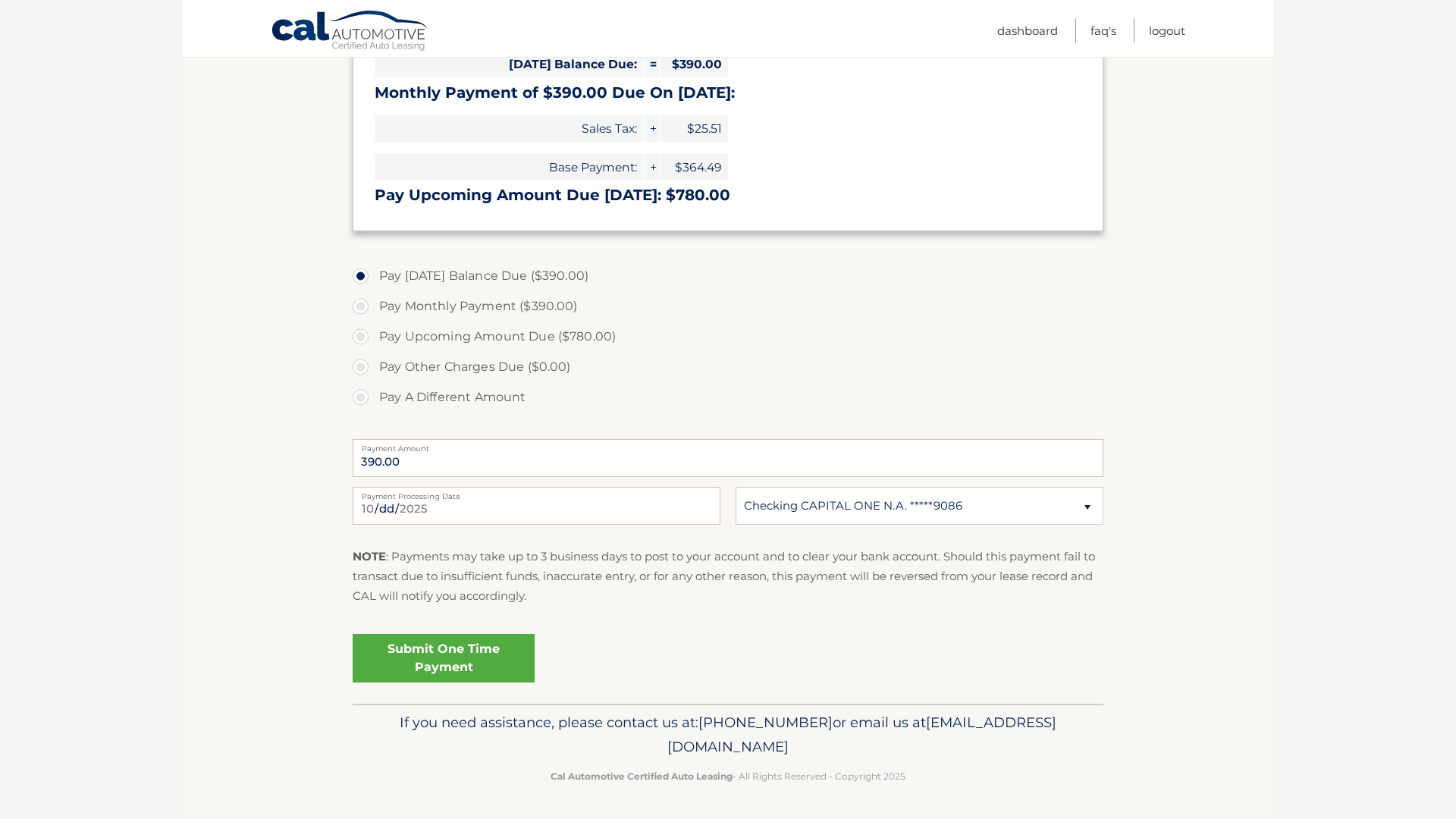
click at [496, 671] on link "Submit One Time Payment" at bounding box center [443, 658] width 182 height 48
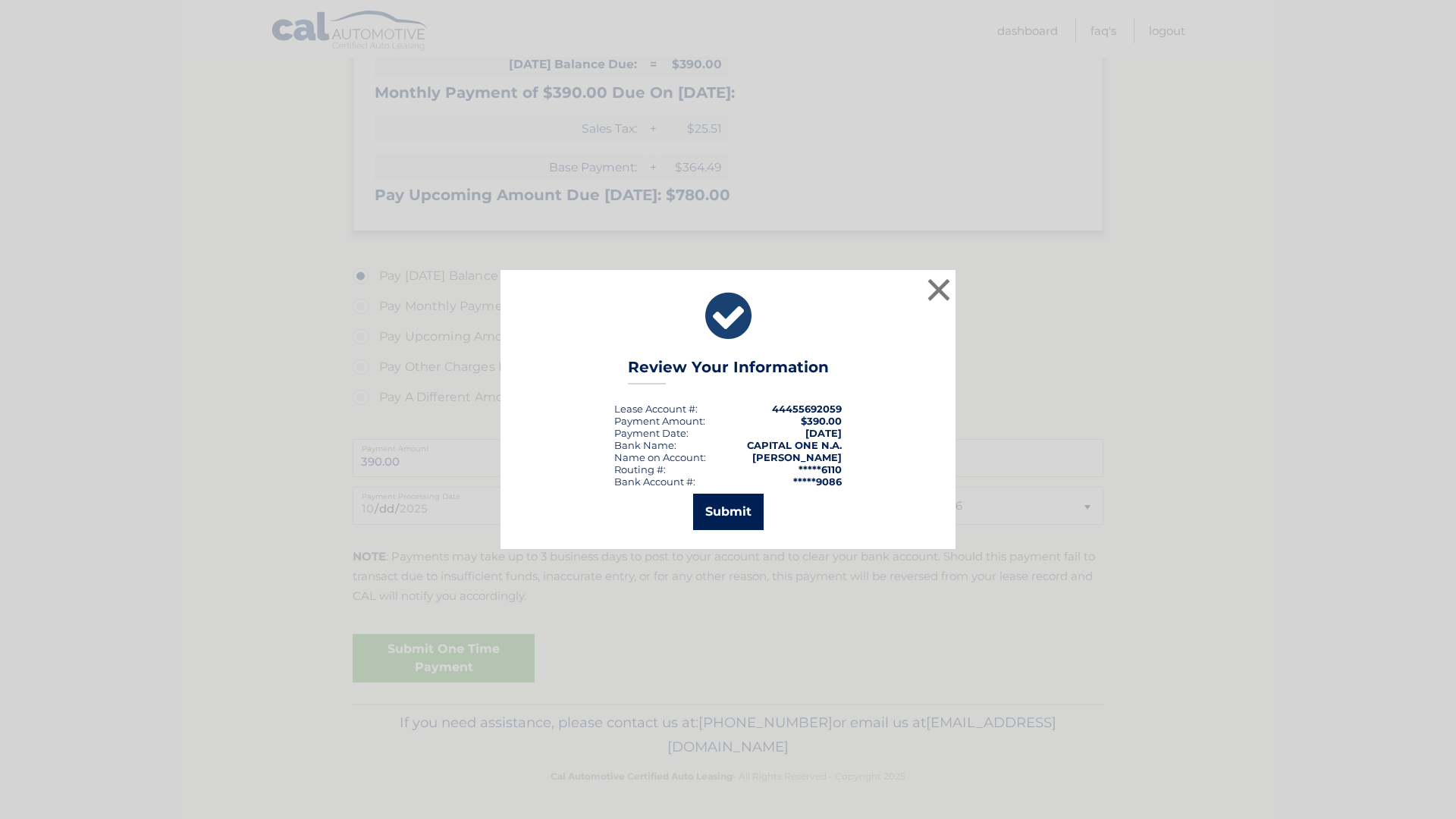
click at [749, 511] on button "Submit" at bounding box center [728, 511] width 71 height 37
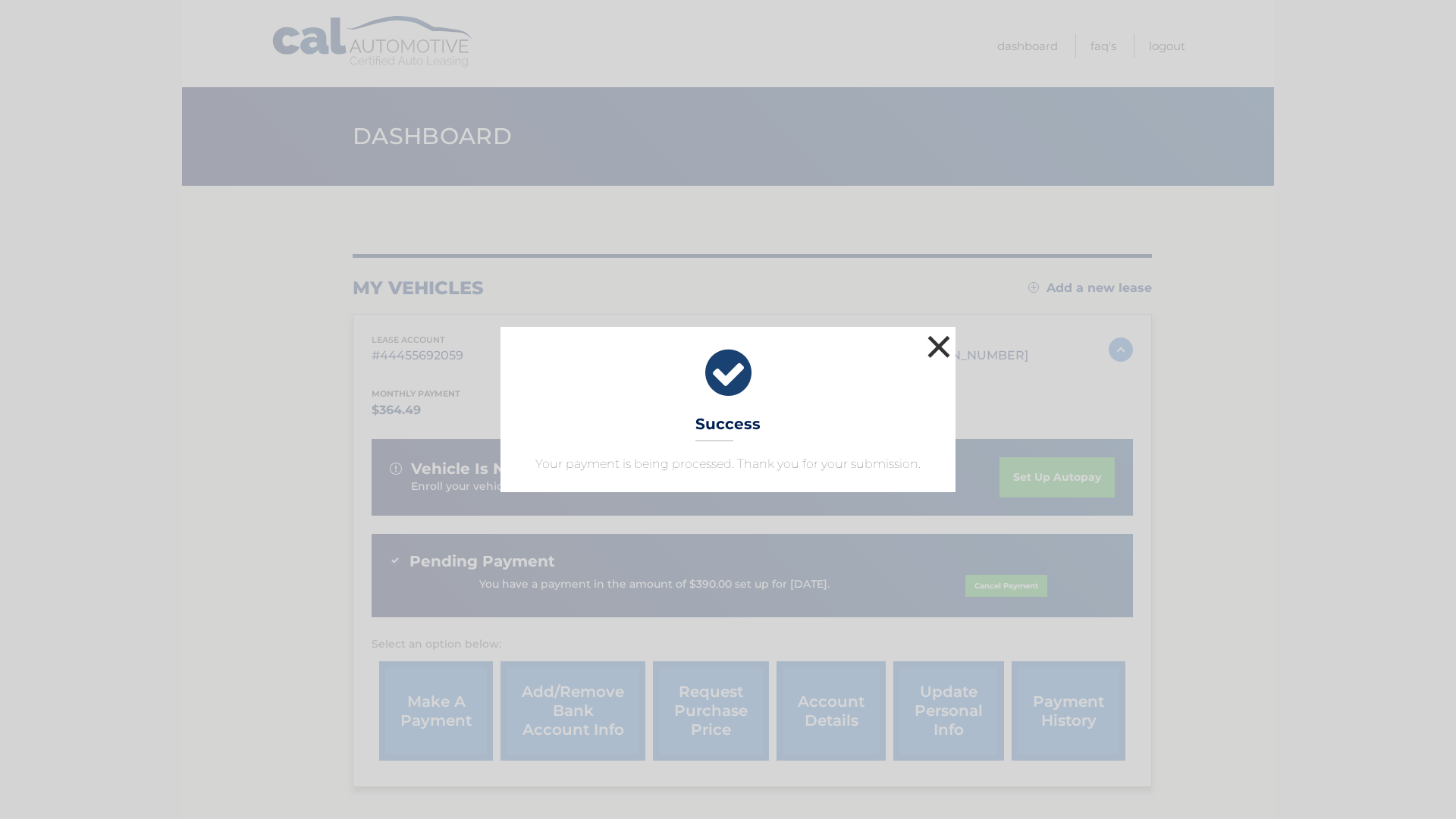
click at [935, 357] on button "×" at bounding box center [939, 346] width 30 height 30
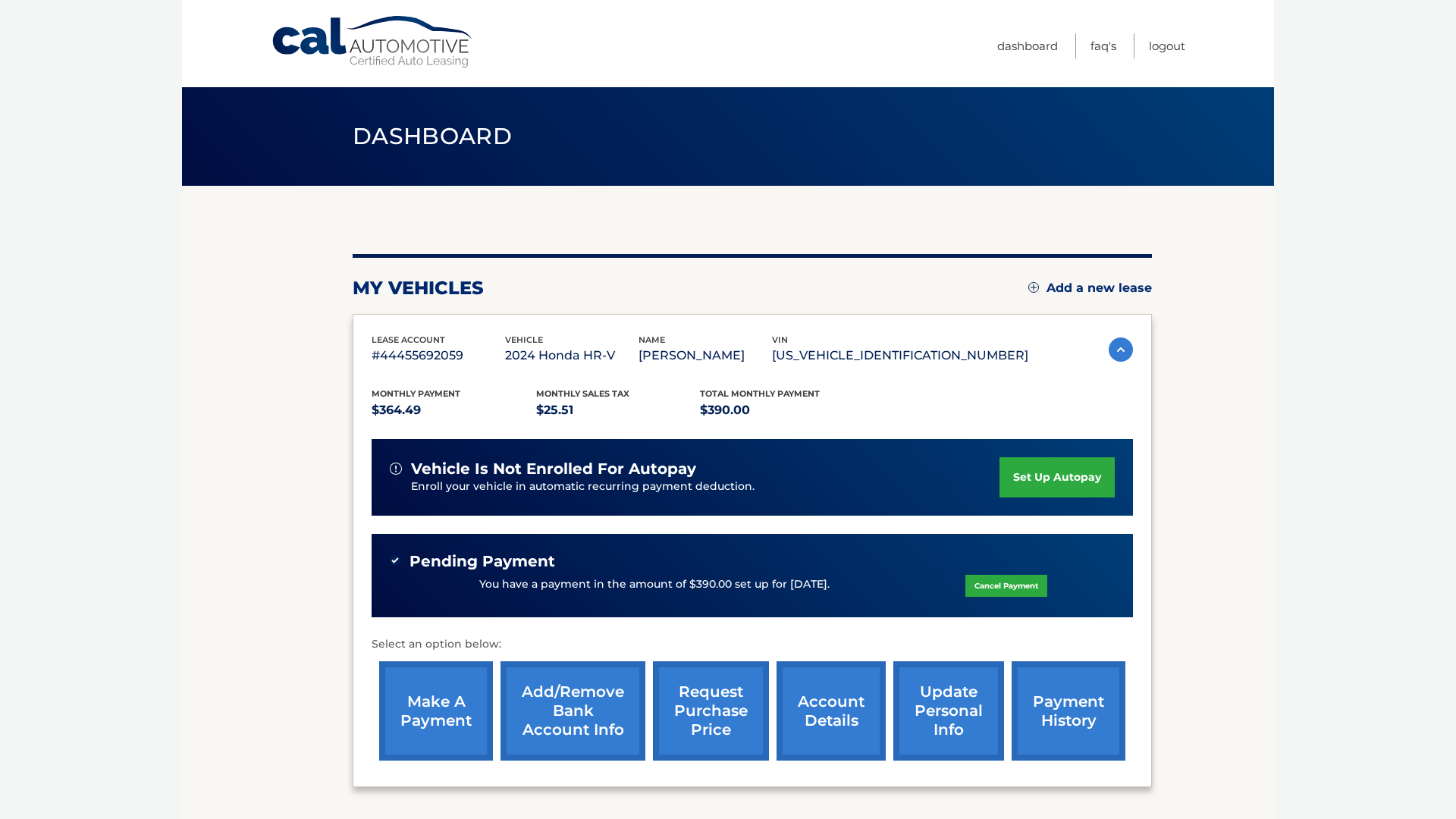
click at [1072, 491] on link "set up autopay" at bounding box center [1057, 477] width 116 height 40
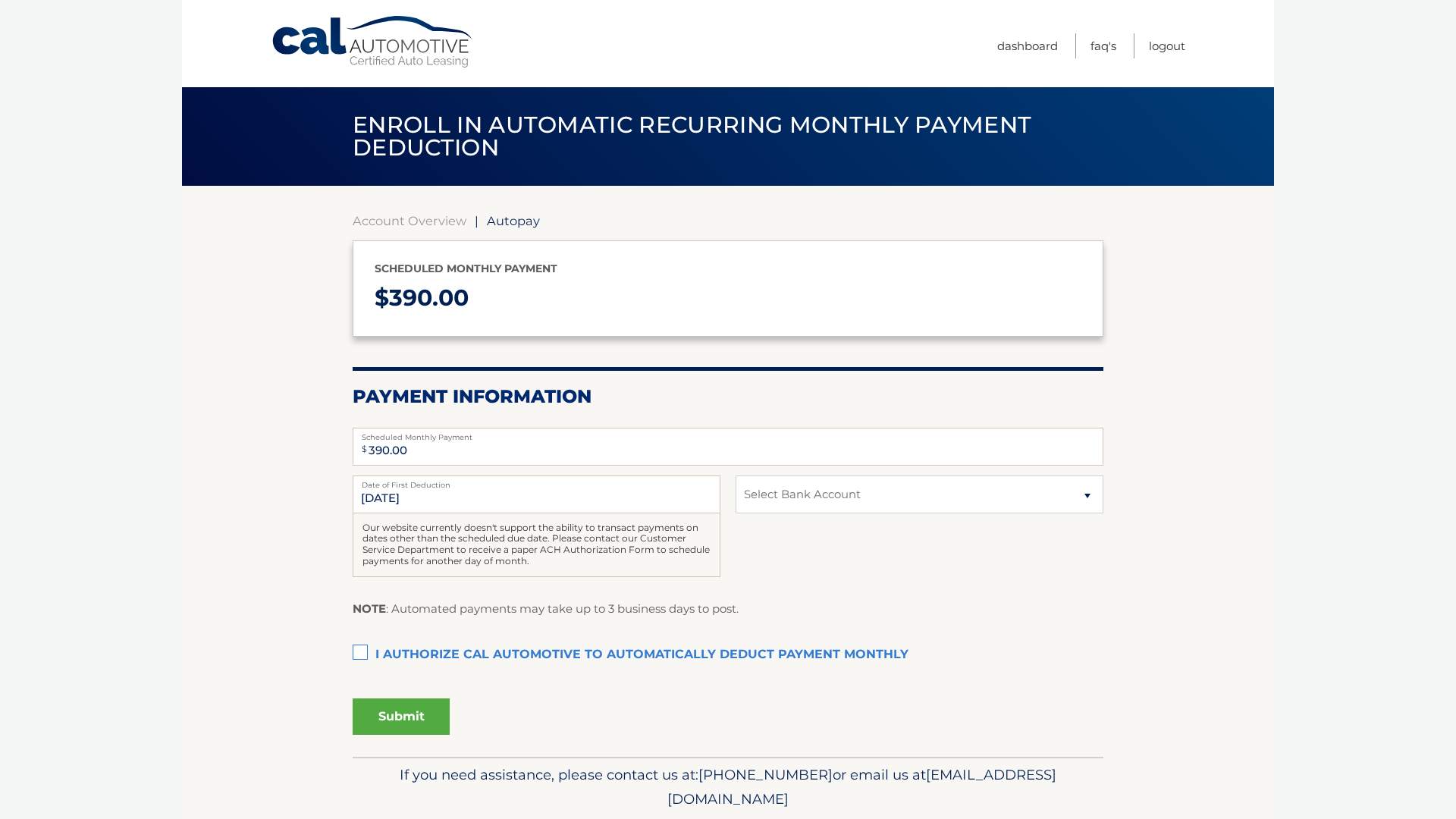
click at [580, 483] on label "Date of First Deduction" at bounding box center [536, 482] width 368 height 13
click at [580, 483] on input "11/11/2025" at bounding box center [536, 494] width 368 height 38
click at [583, 494] on input "11/11/2025" at bounding box center [536, 494] width 368 height 38
click at [784, 495] on select "Select Bank Account Checking CAPITAL ONE N.A. *****9086 Checking WELLS FARGO BA…" at bounding box center [920, 494] width 368 height 38
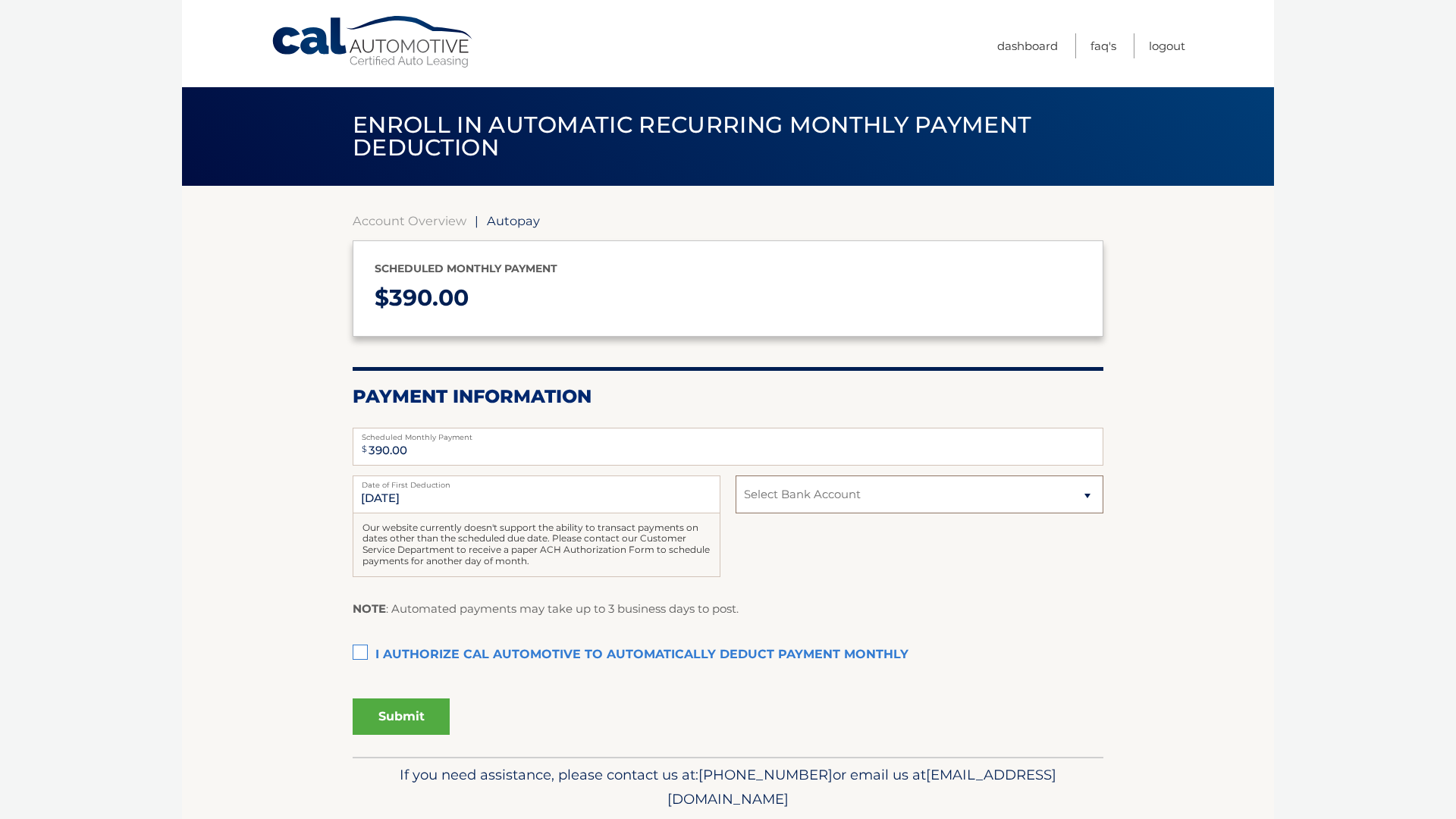
select select "MjQ2MmQ5ZDQtZDIyZS00M2U0LWJlY2MtZTZkNjQ0ZjI0NjUx"
click at [736, 475] on select "Select Bank Account Checking CAPITAL ONE N.A. *****9086 Checking WELLS FARGO BA…" at bounding box center [920, 494] width 368 height 38
click at [359, 659] on label "I authorize cal automotive to automatically deduct payment monthly This checkbo…" at bounding box center [728, 655] width 751 height 30
click at [0, 0] on input "I authorize cal automotive to automatically deduct payment monthly This checkbo…" at bounding box center [0, 0] width 0 height 0
click at [390, 502] on input "11/11/2025" at bounding box center [536, 494] width 368 height 38
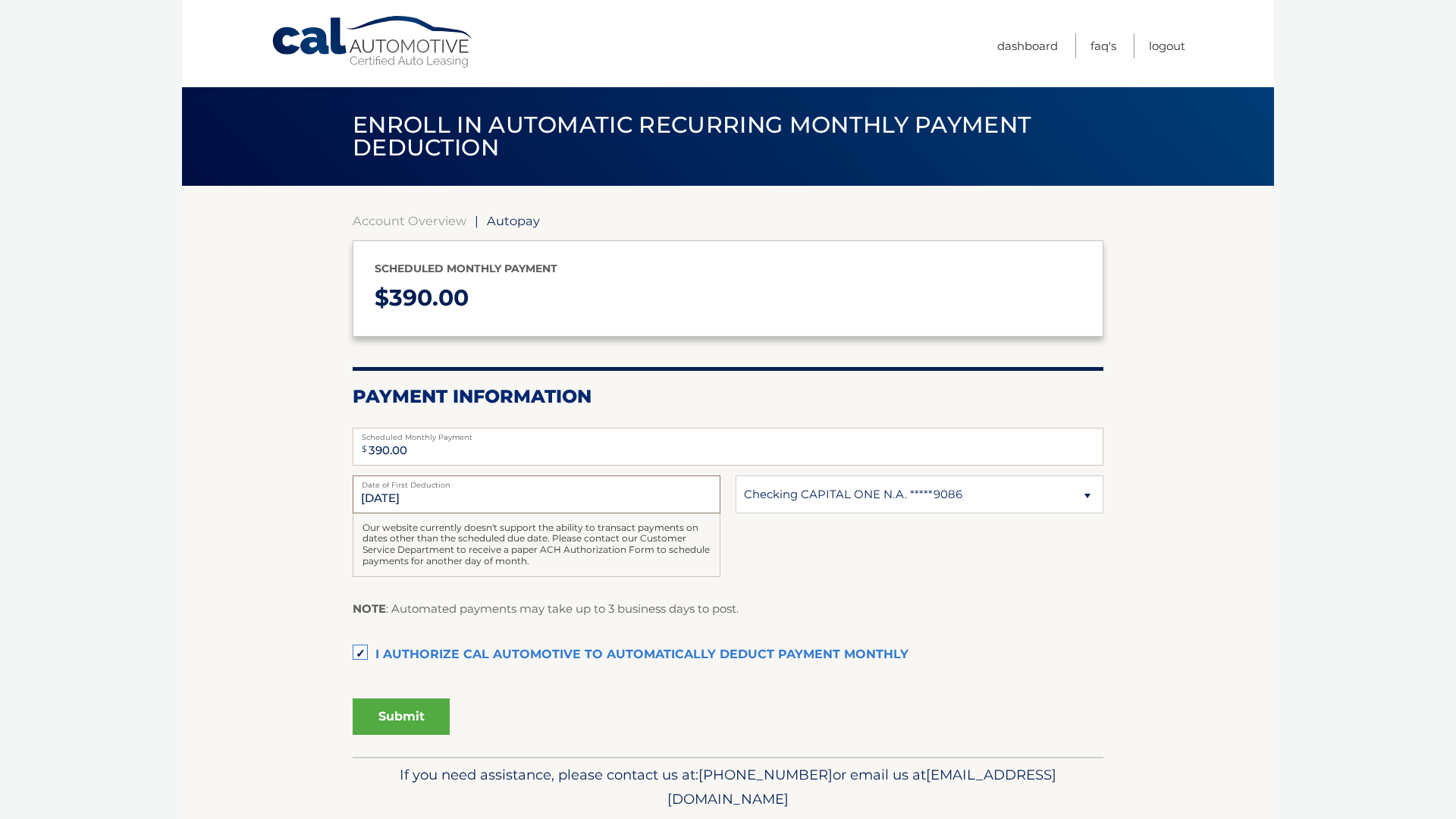
click at [390, 502] on input "11/11/2025" at bounding box center [536, 494] width 368 height 38
click at [387, 722] on button "Submit" at bounding box center [401, 716] width 97 height 37
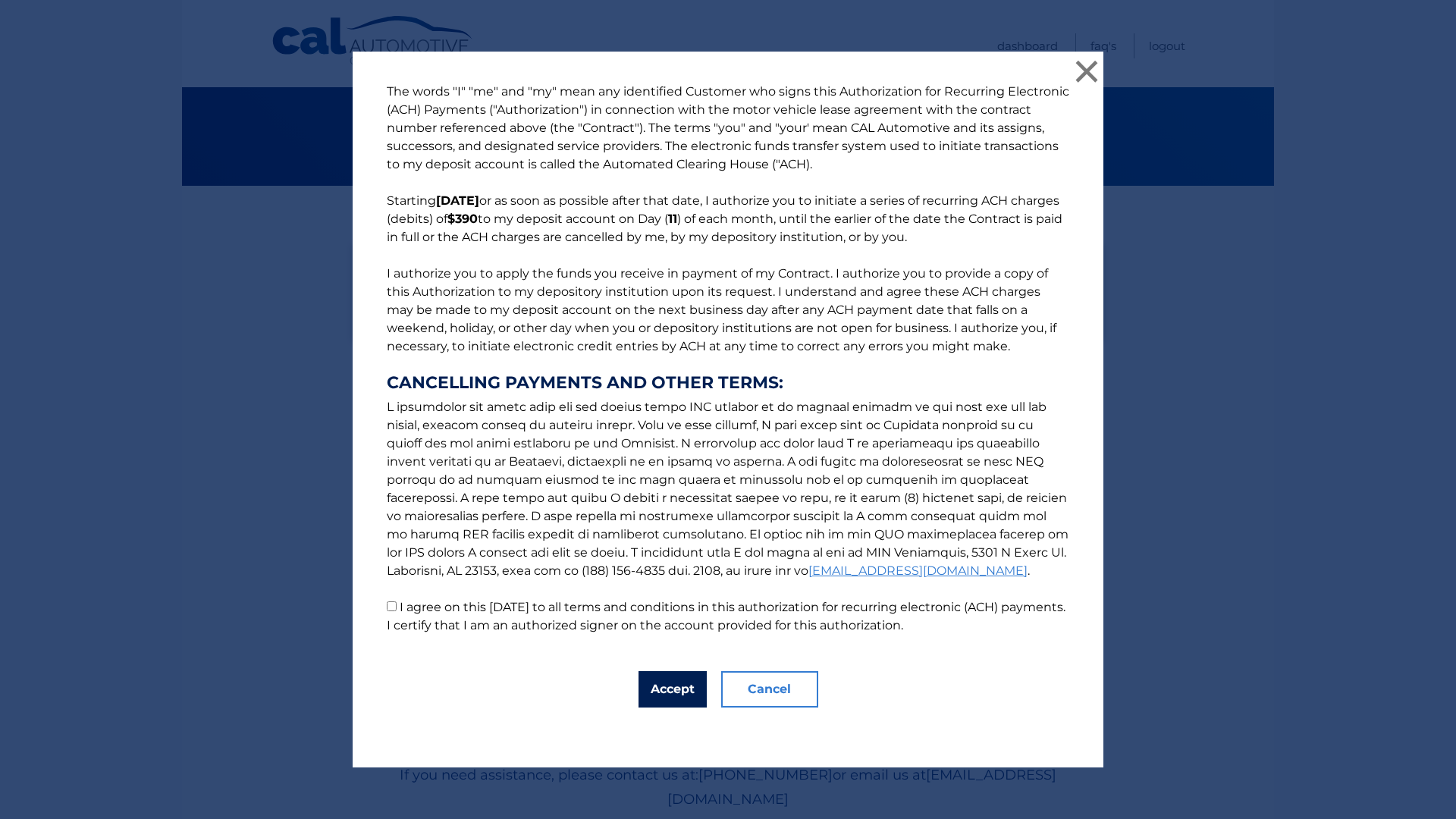
click at [687, 688] on button "Accept" at bounding box center [672, 689] width 68 height 37
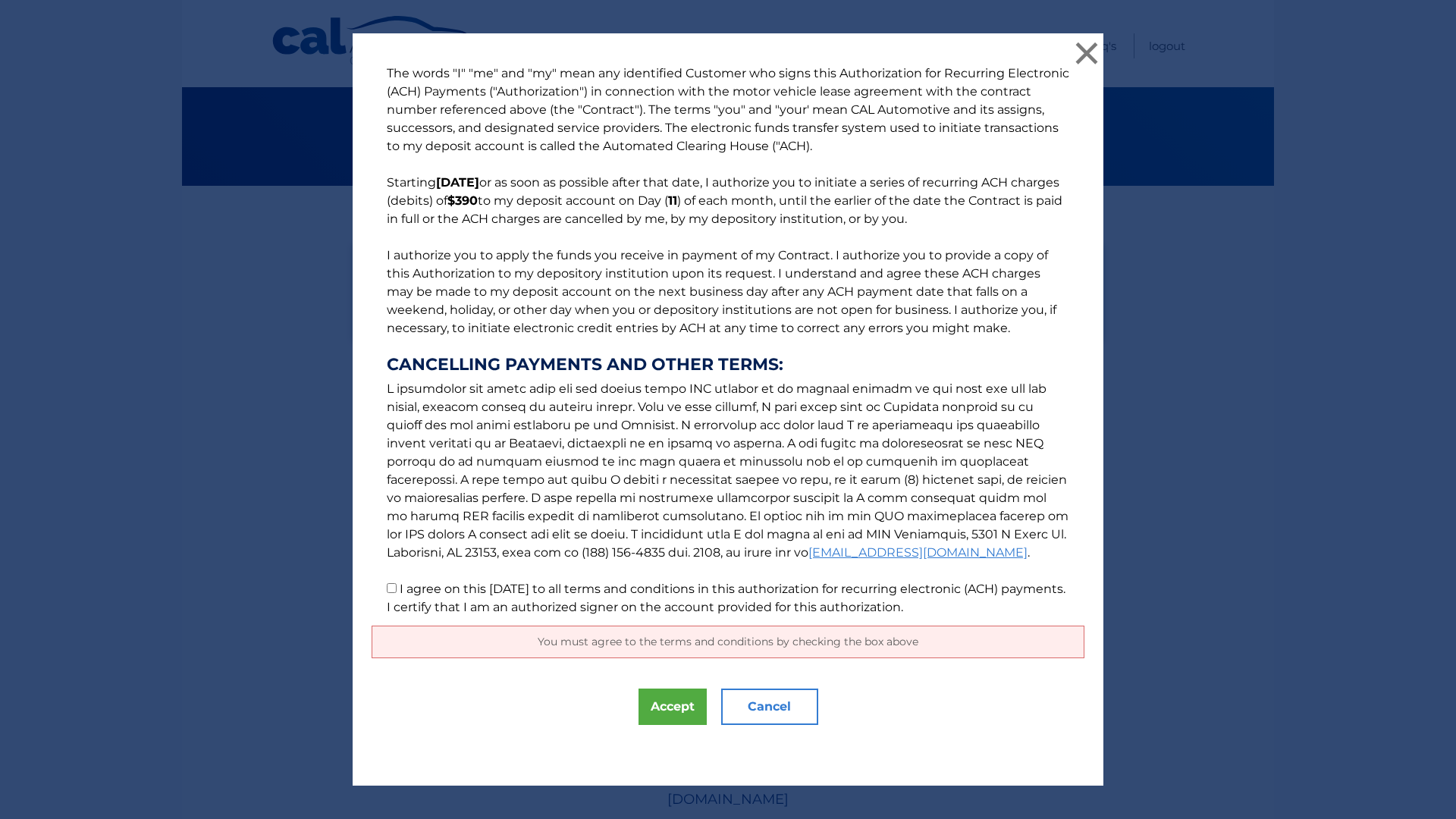
click at [533, 593] on label "I agree on this 10/12/2025 to all terms and conditions in this authorization fo…" at bounding box center [726, 598] width 679 height 32
click at [397, 593] on input "I agree on this 10/12/2025 to all terms and conditions in this authorization fo…" at bounding box center [391, 587] width 10 height 10
checkbox input "true"
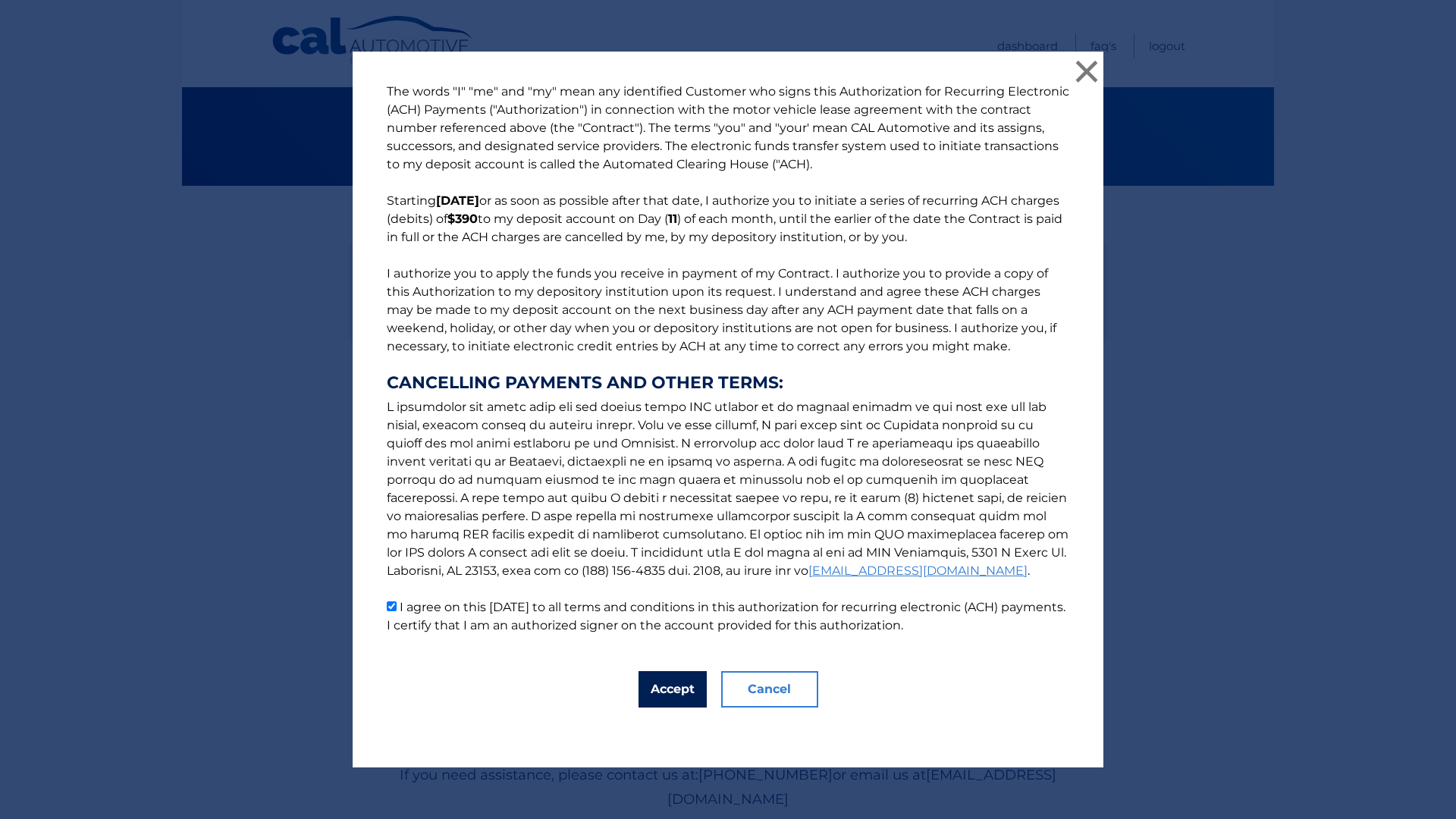
click at [685, 700] on button "Accept" at bounding box center [672, 689] width 68 height 37
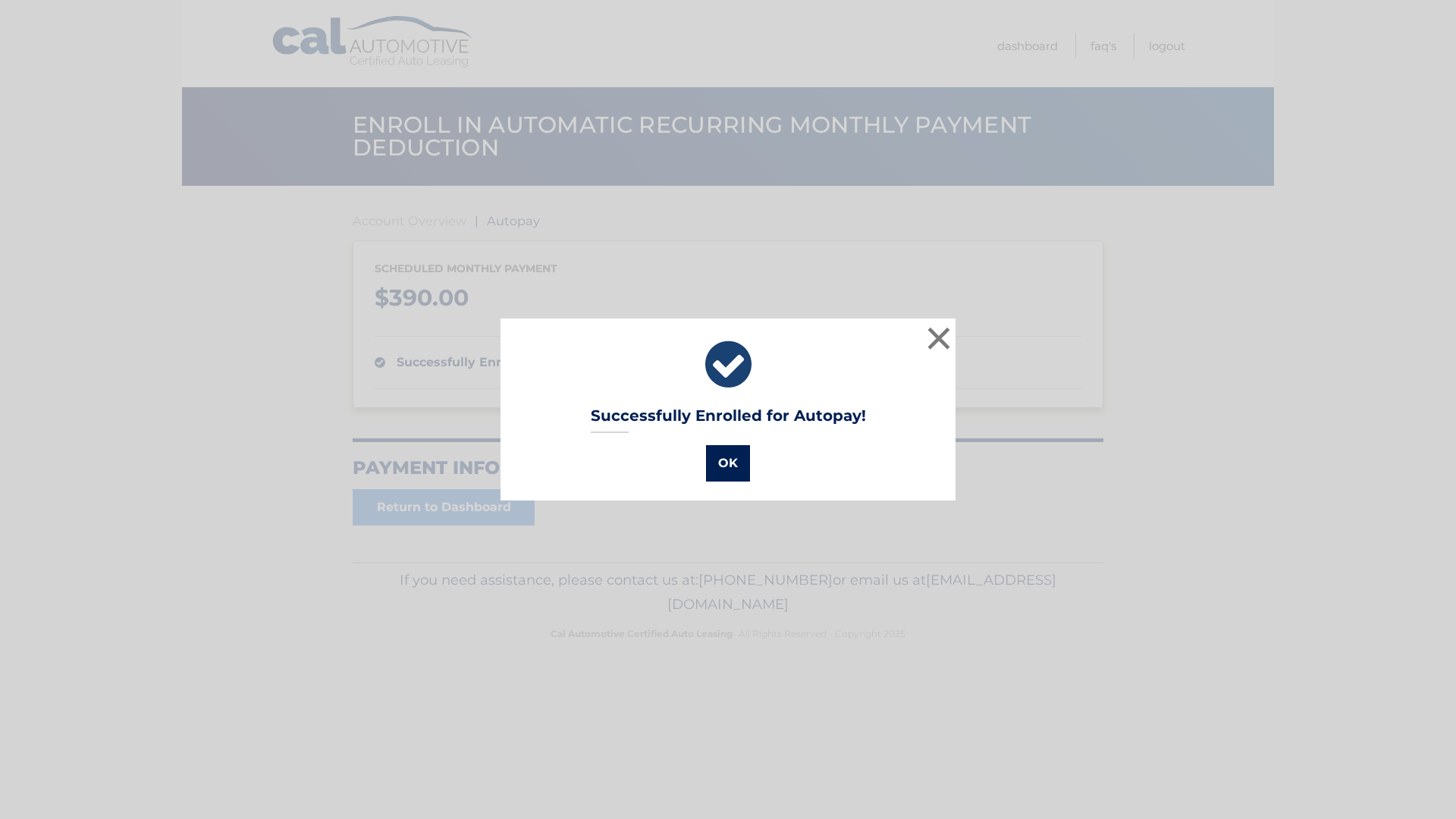
click at [735, 473] on button "OK" at bounding box center [728, 463] width 44 height 37
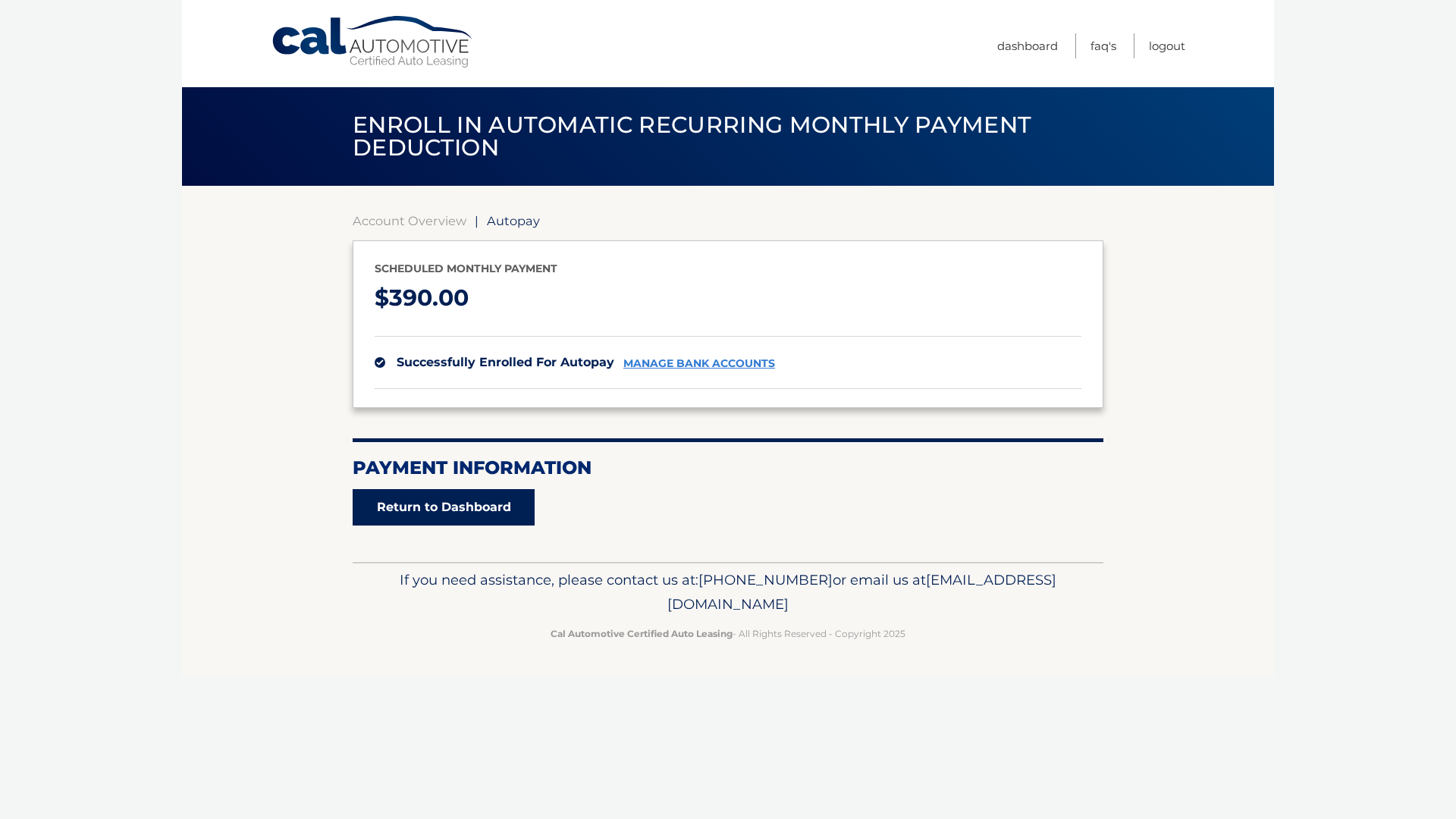
click at [470, 508] on link "Return to Dashboard" at bounding box center [443, 507] width 182 height 37
